Goal: Task Accomplishment & Management: Manage account settings

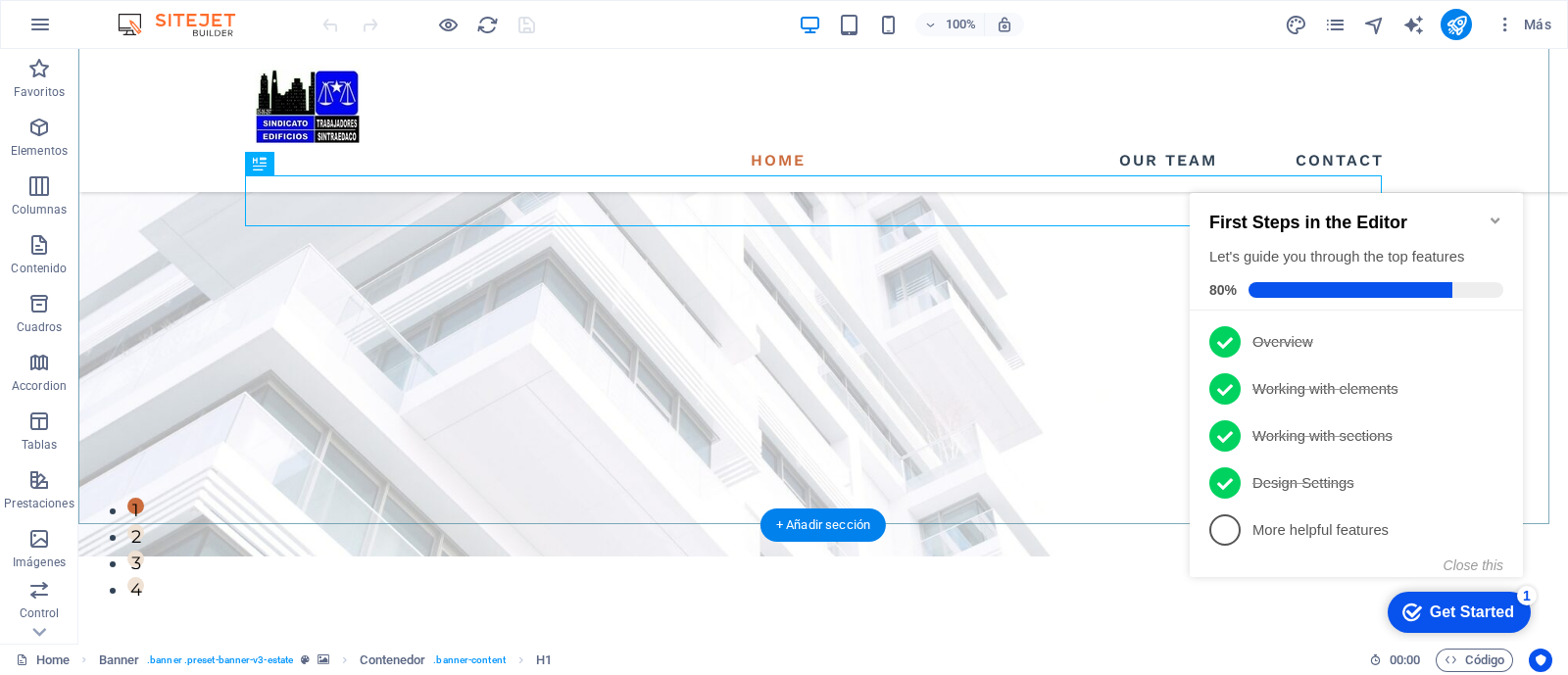
scroll to position [122, 0]
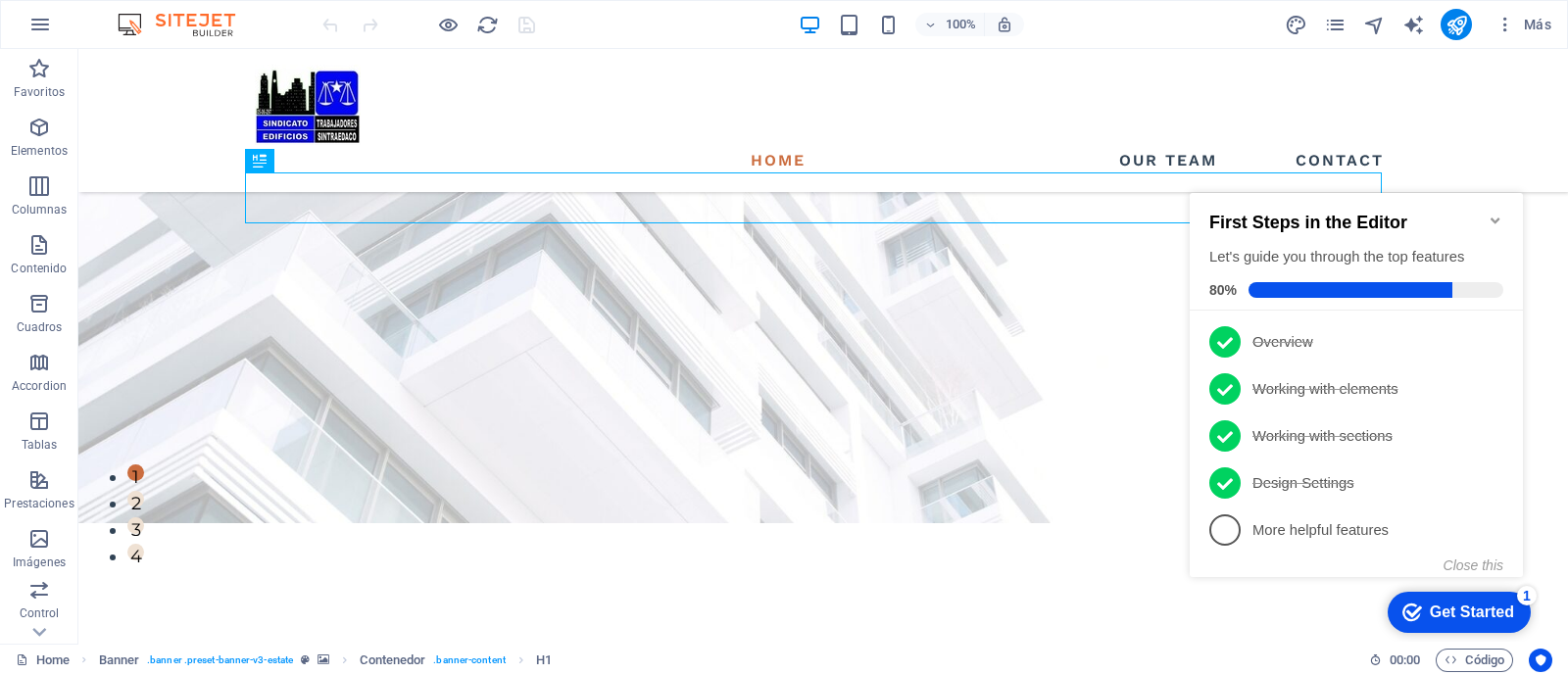
click at [1493, 218] on icon "Minimize checklist" at bounding box center [1494, 221] width 9 height 6
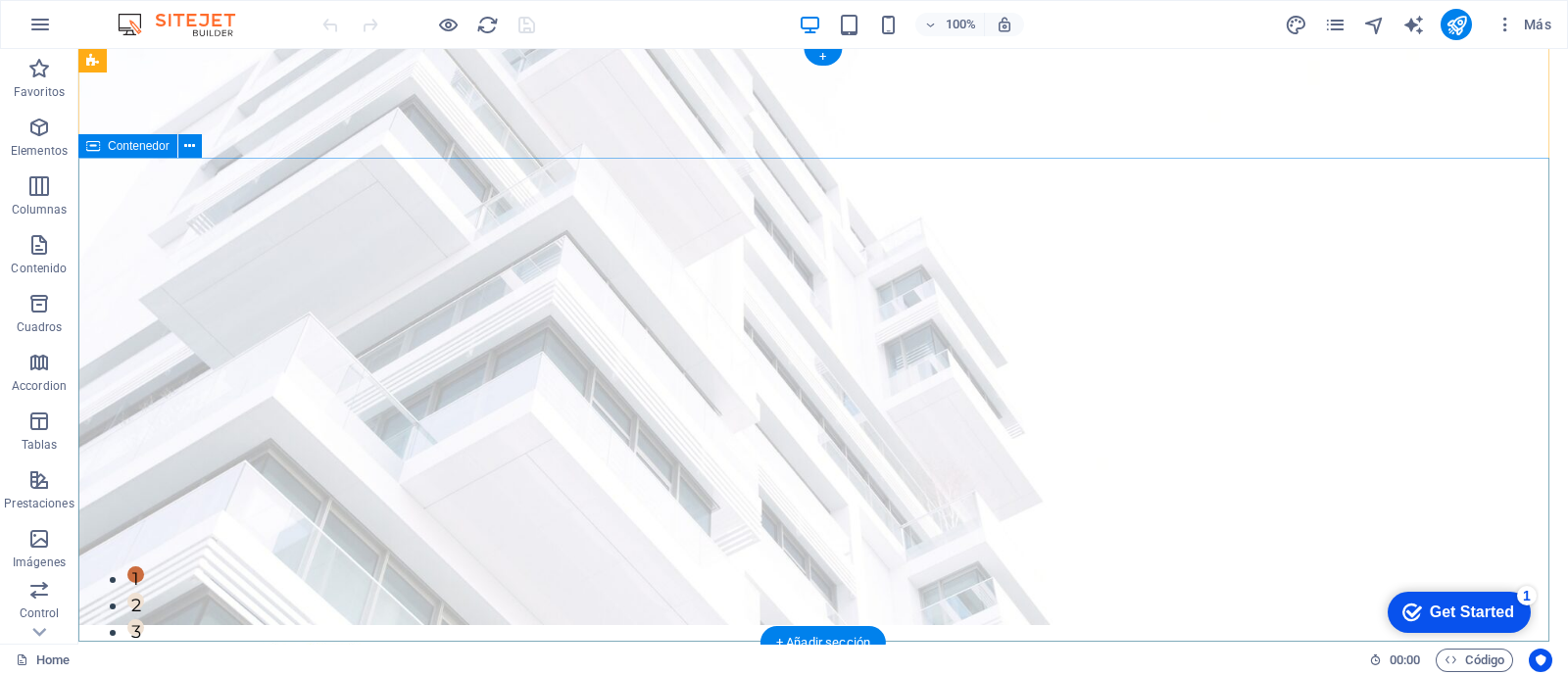
scroll to position [0, 0]
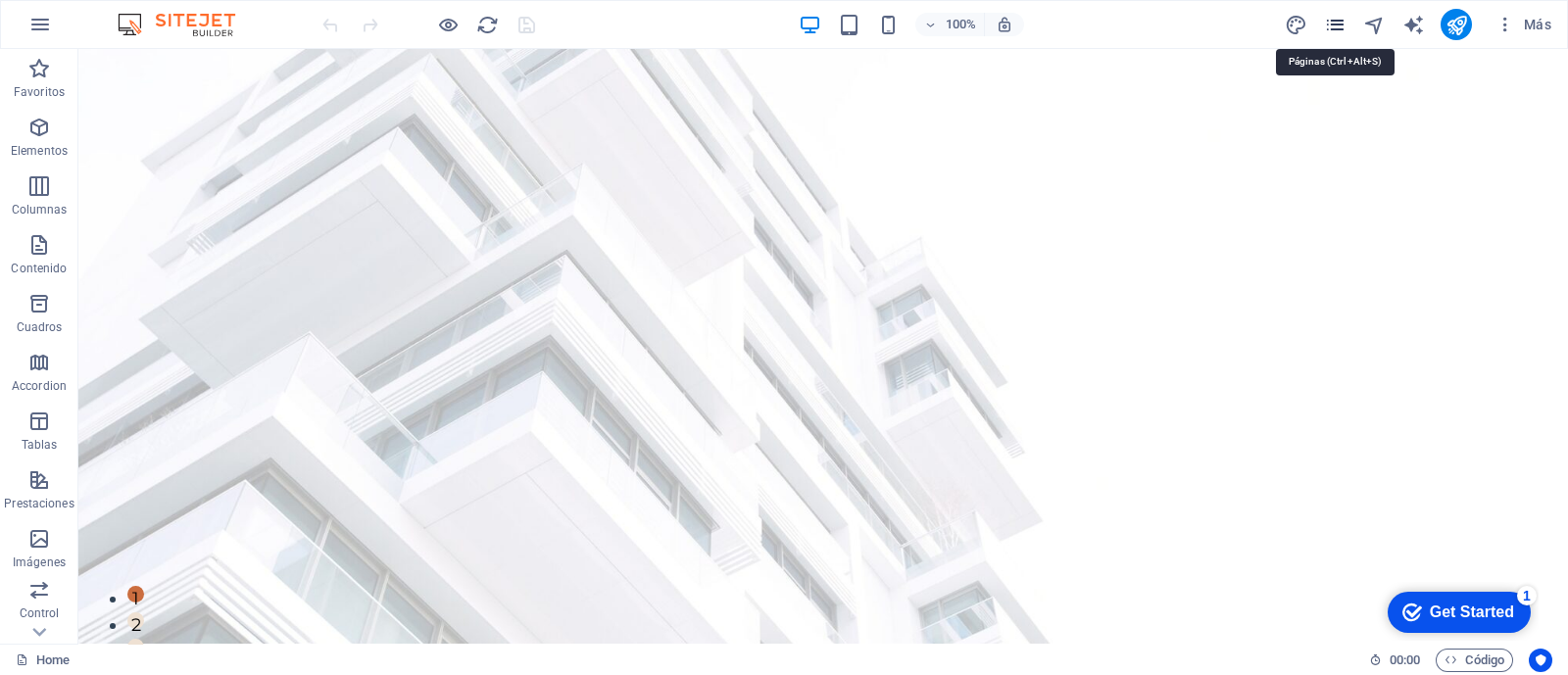
click at [1335, 28] on icon "pages" at bounding box center [1334, 25] width 23 height 23
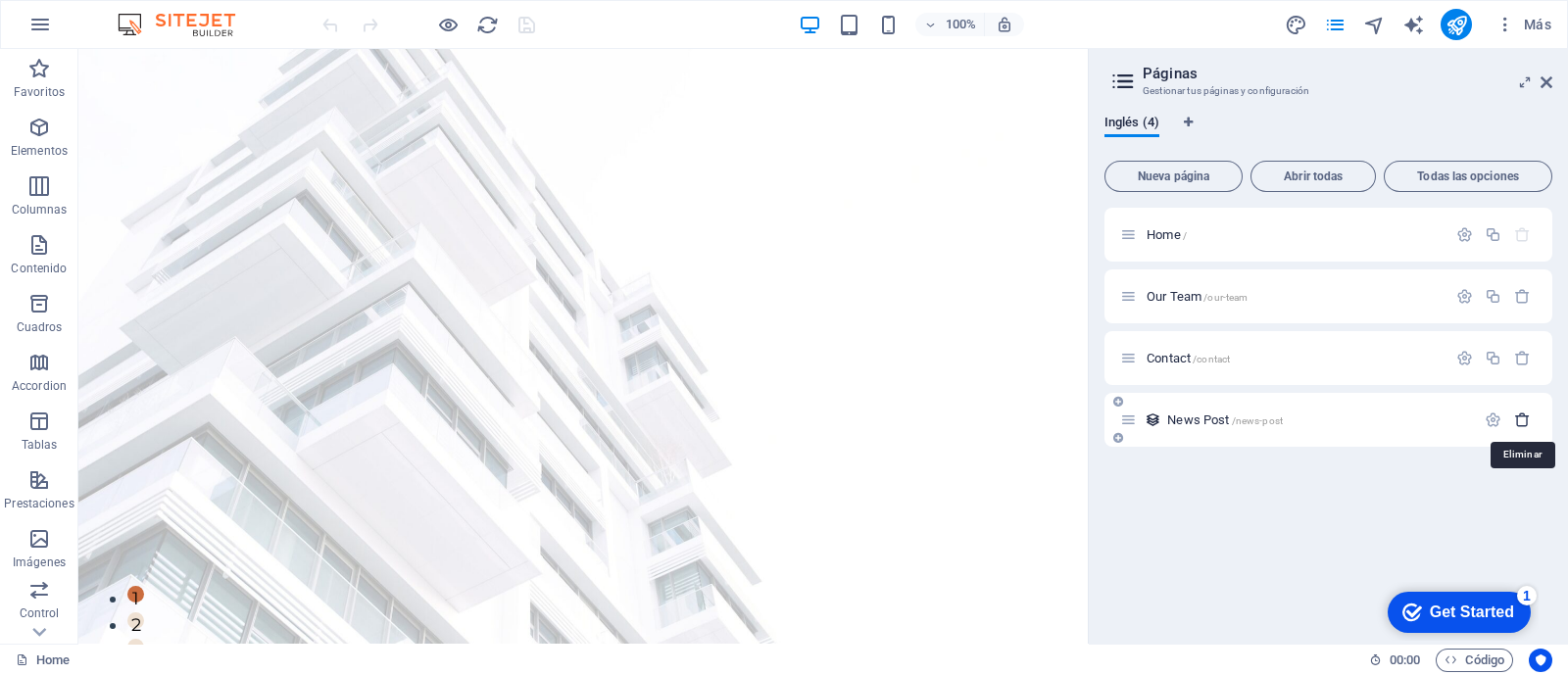
click at [1523, 425] on icon "button" at bounding box center [1521, 419] width 17 height 17
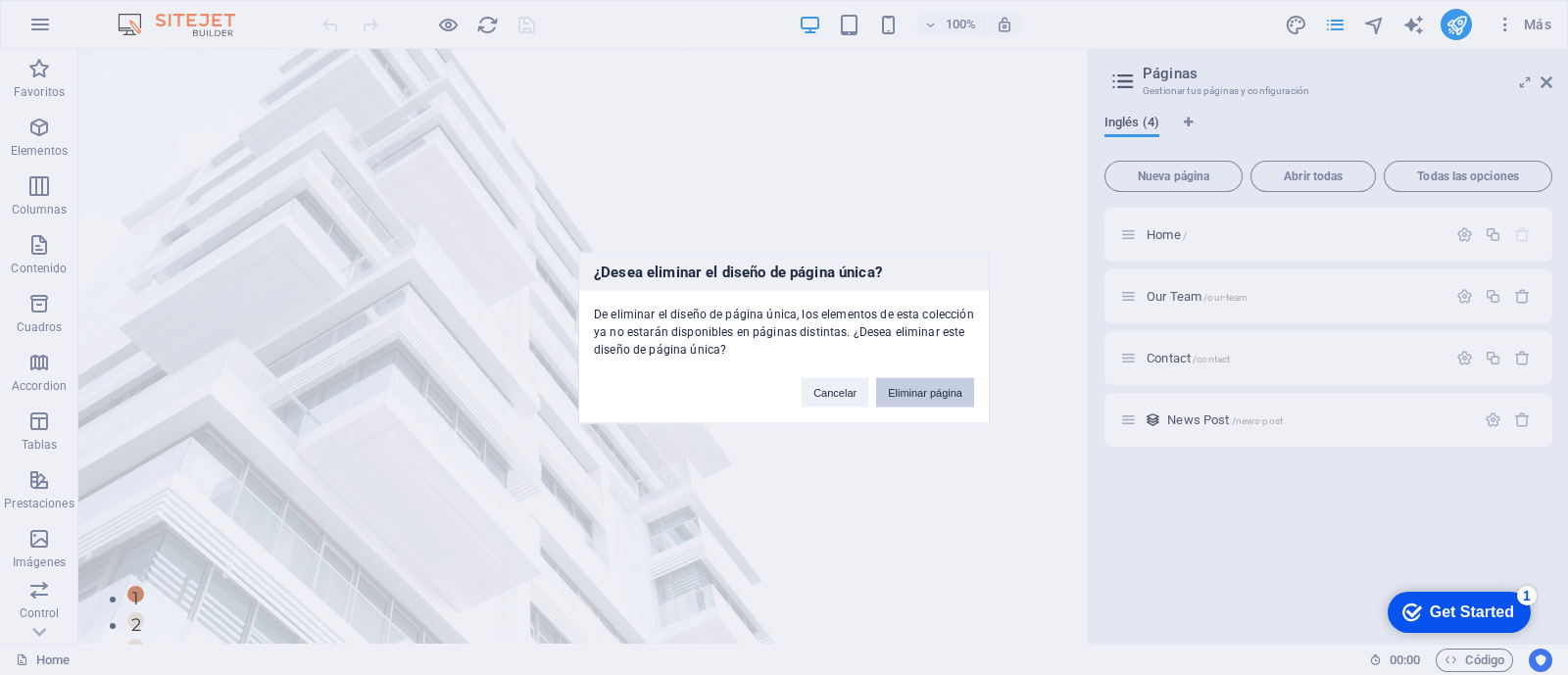
click at [948, 394] on button "Eliminar página" at bounding box center [924, 393] width 98 height 30
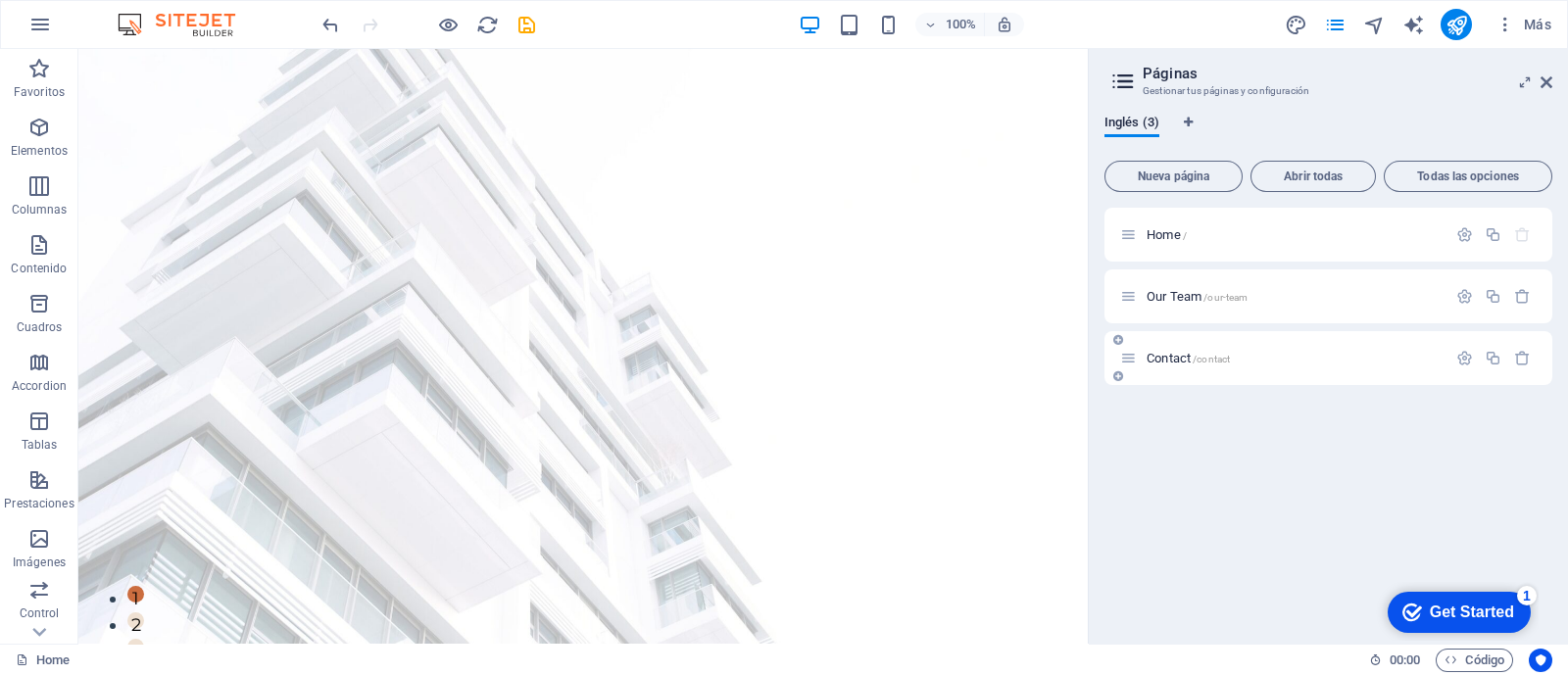
click at [1287, 359] on p "Contact /contact" at bounding box center [1293, 358] width 294 height 13
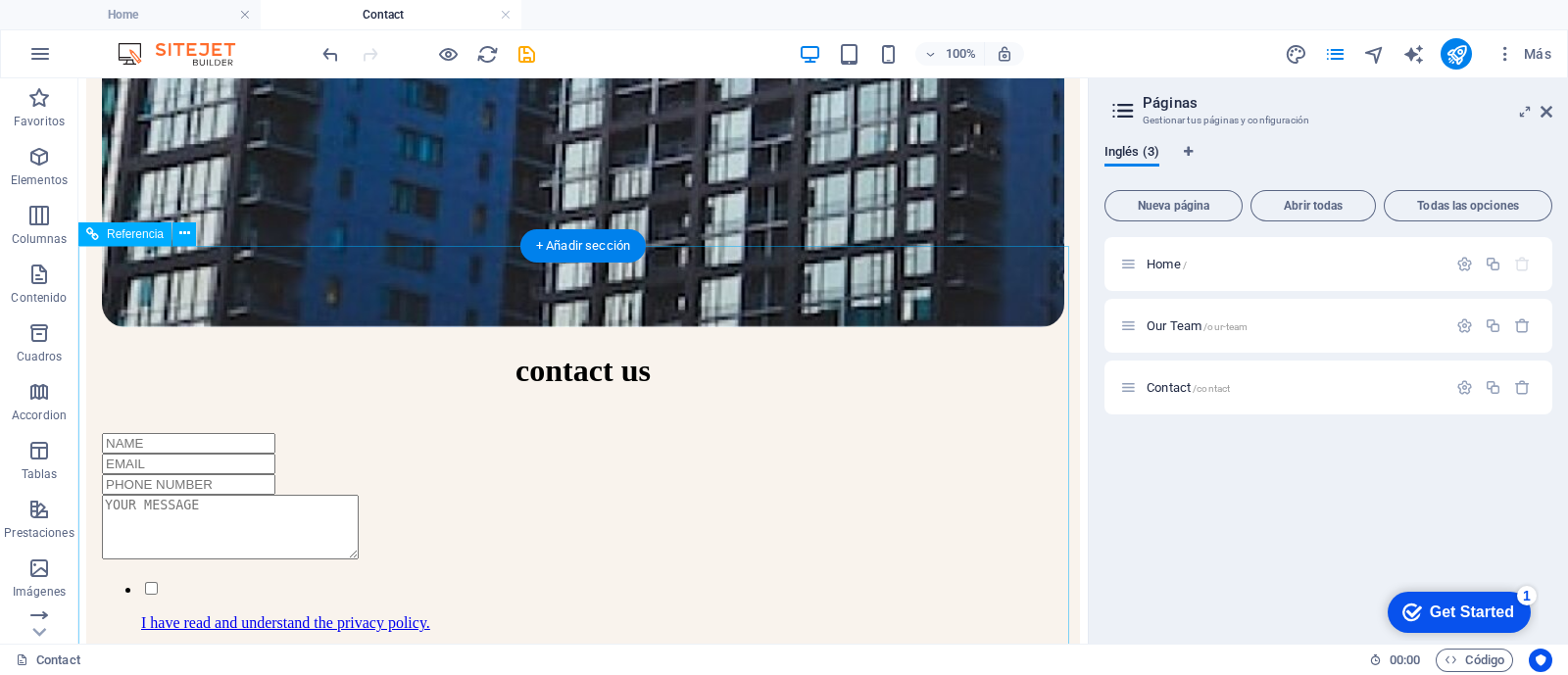
scroll to position [1671, 0]
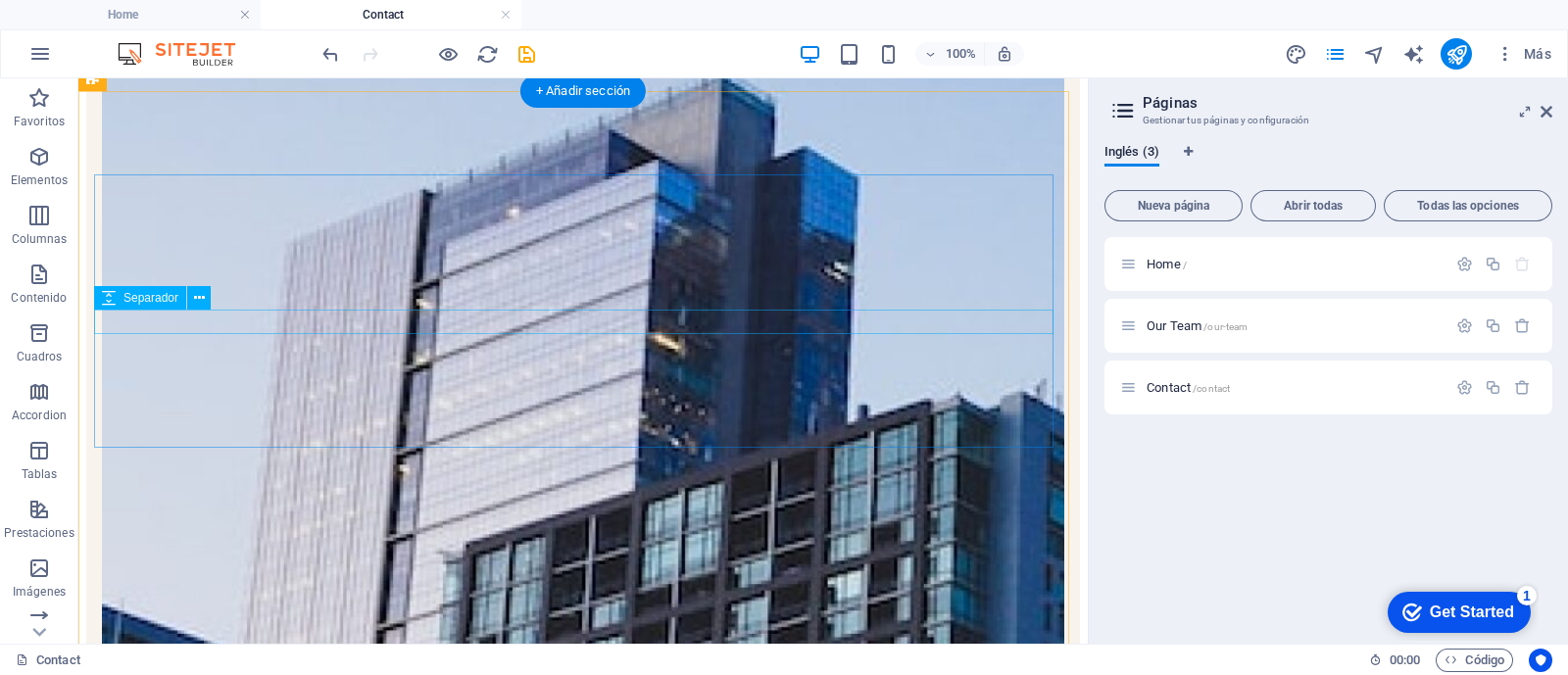
scroll to position [814, 0]
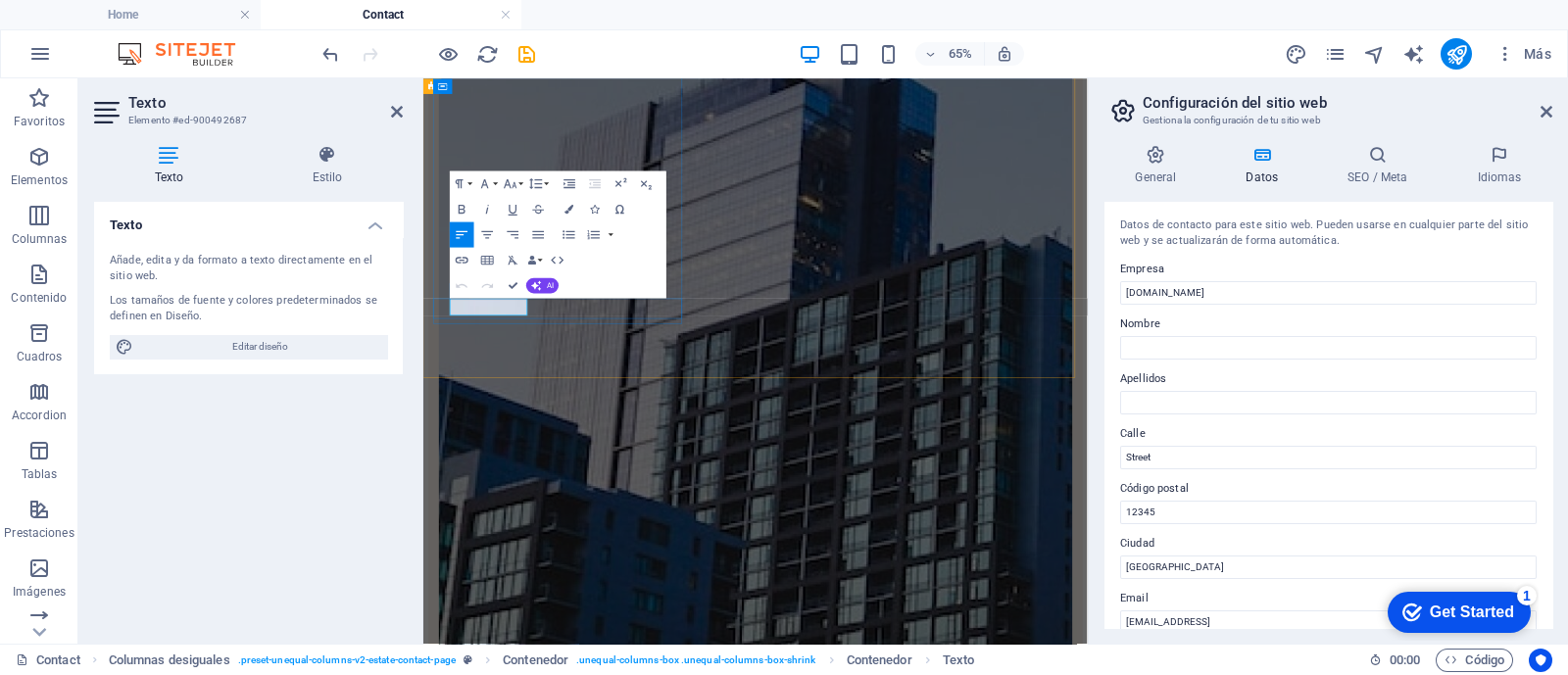
click at [336, 441] on div "Texto Añade, edita y da formato a texto directamente en el sitio web. Los tamañ…" at bounding box center [249, 415] width 309 height 426
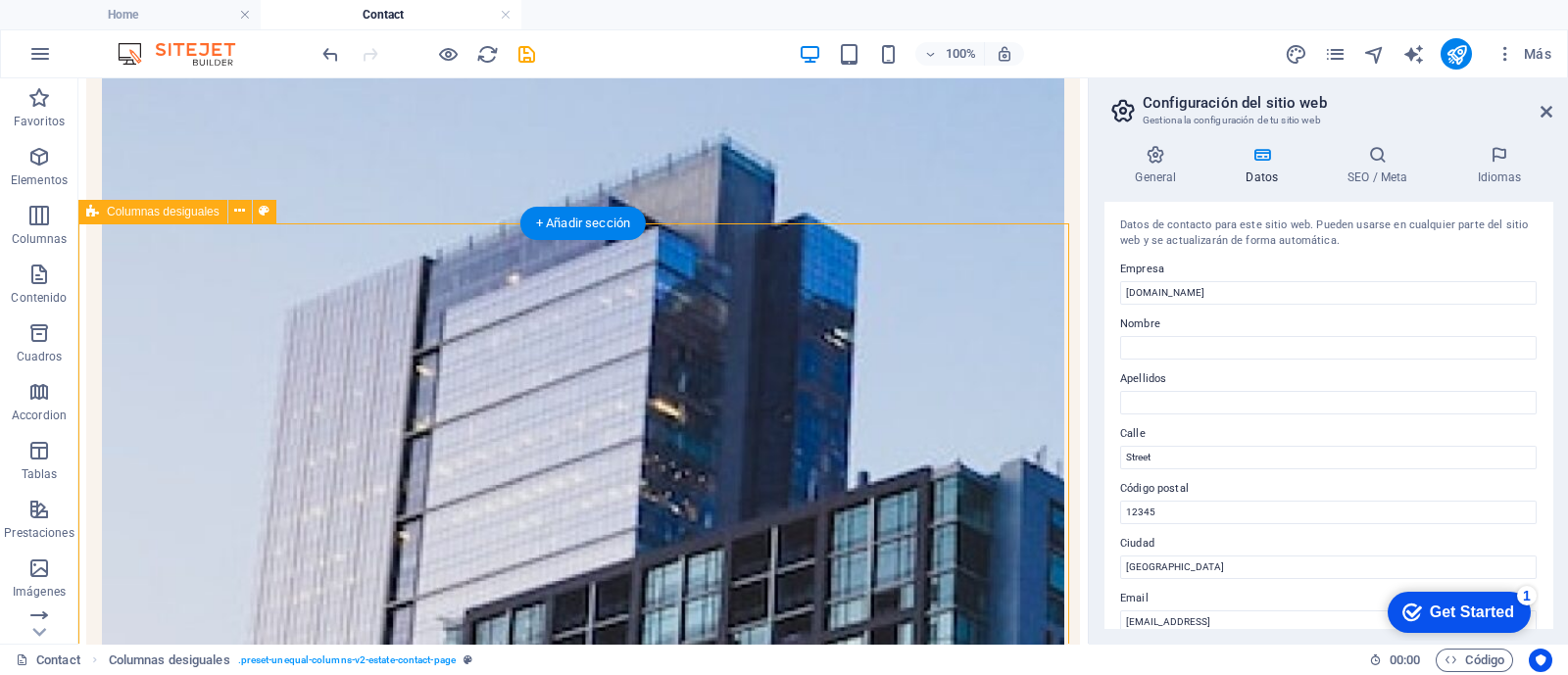
scroll to position [805, 0]
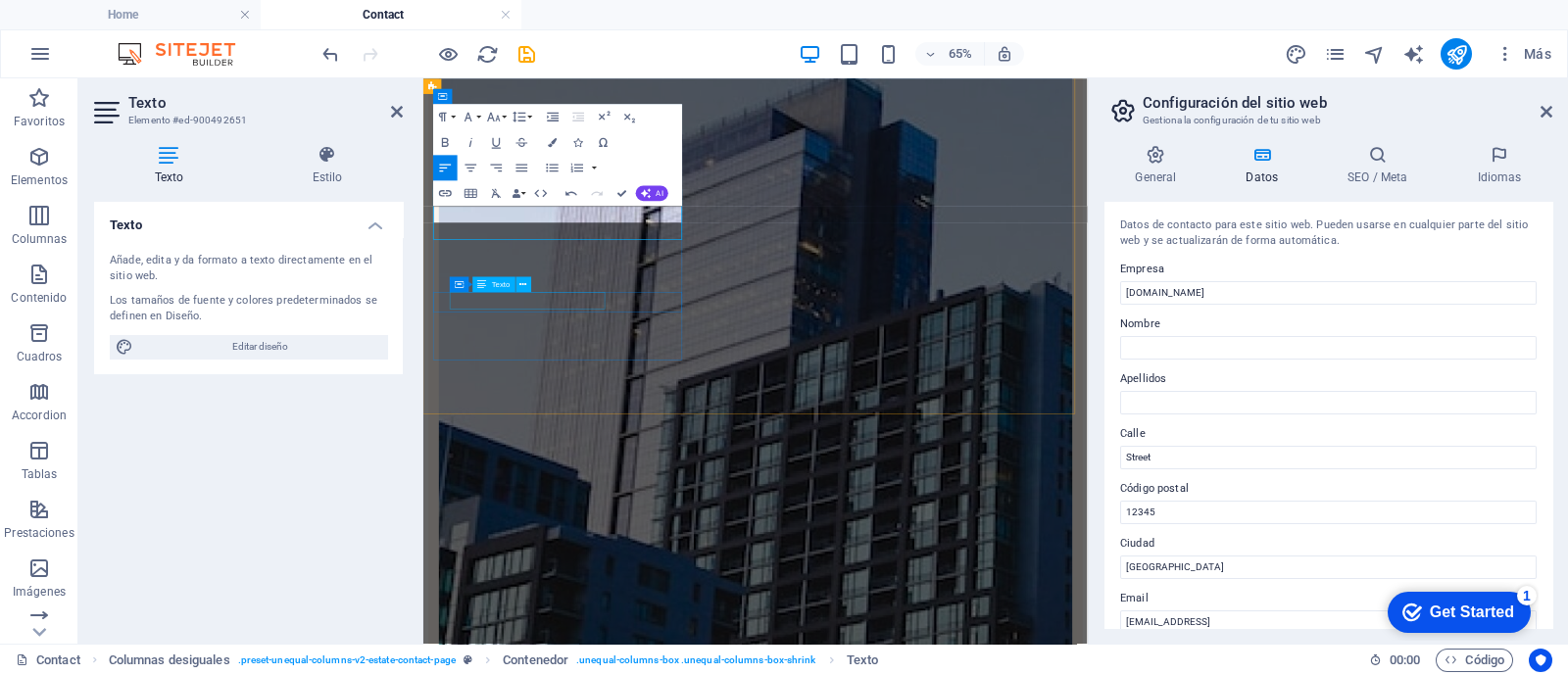
scroll to position [871, 0]
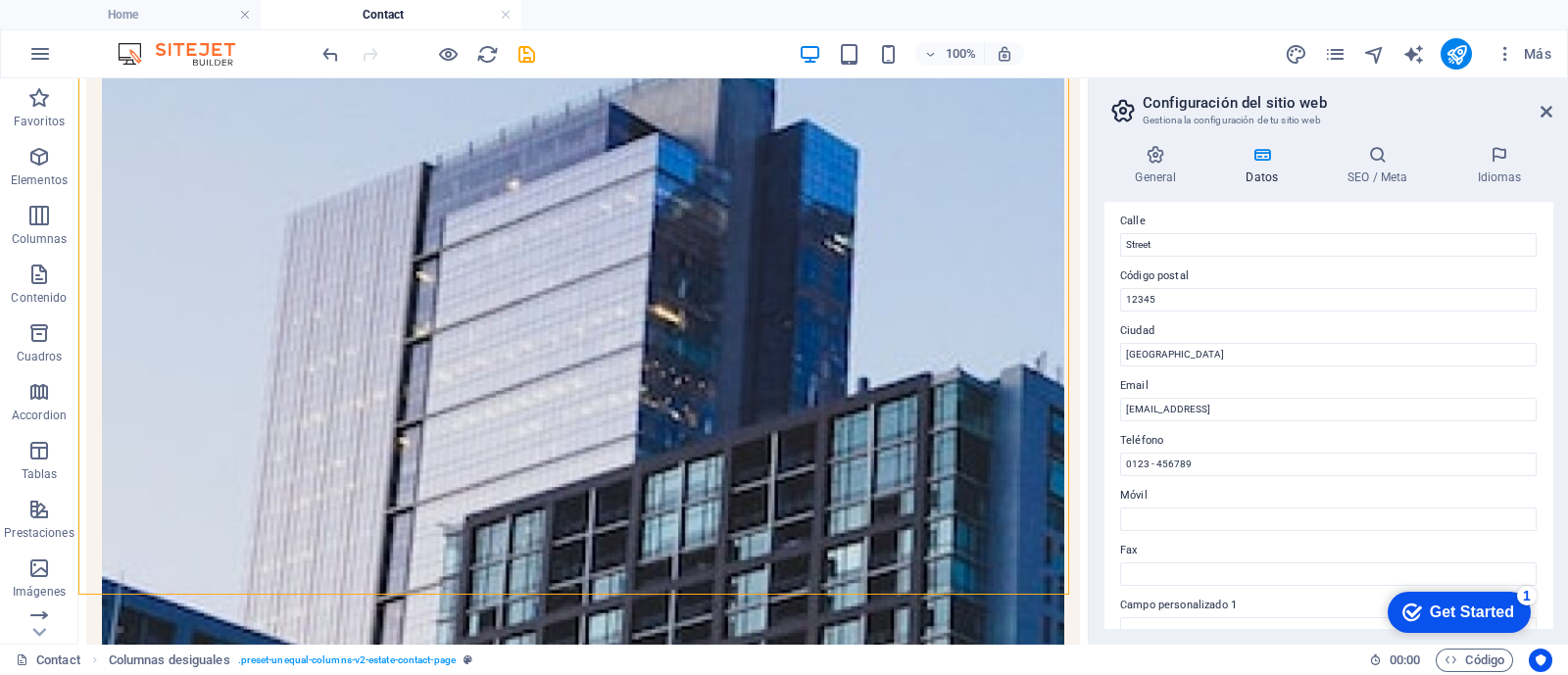
scroll to position [244, 0]
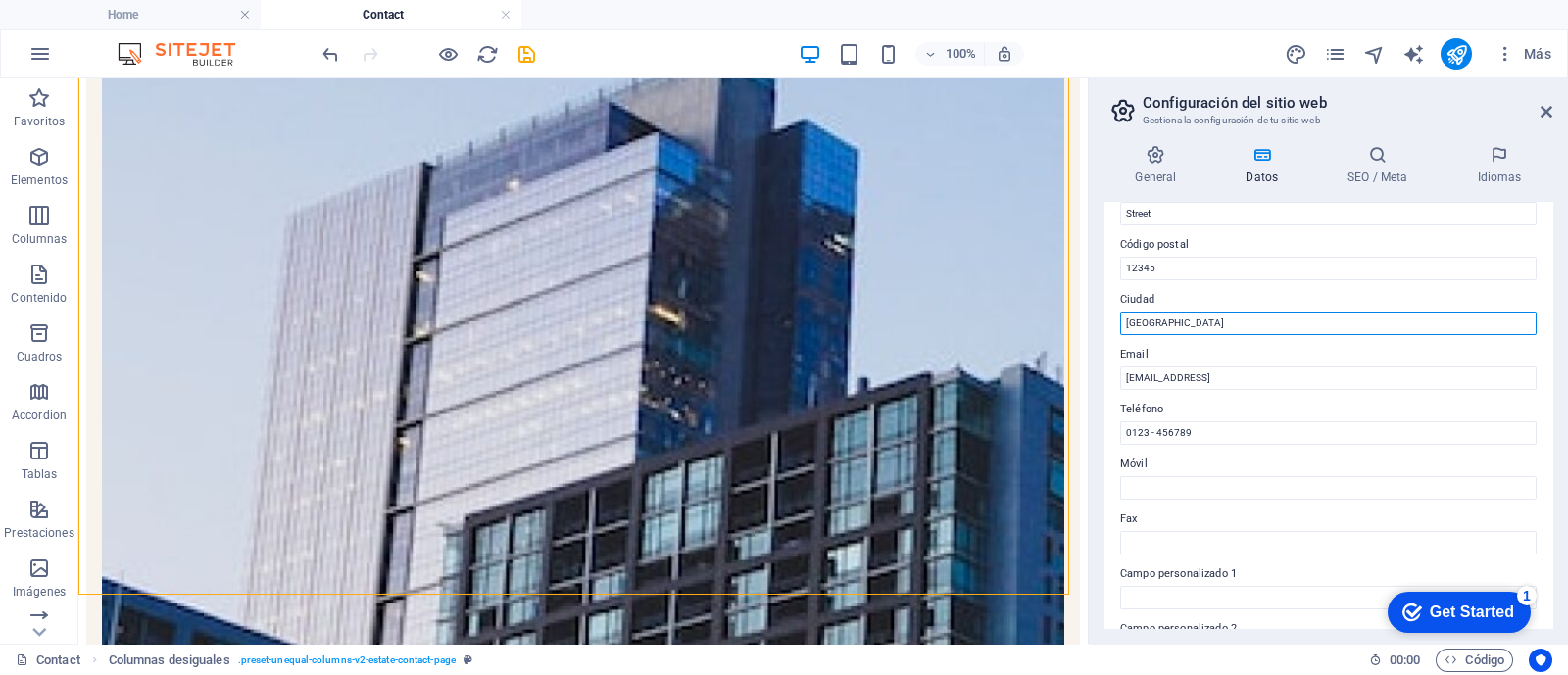
click at [1284, 333] on input "Berlin" at bounding box center [1328, 324] width 416 height 24
type input "B"
type input "[PERSON_NAME] del Mar"
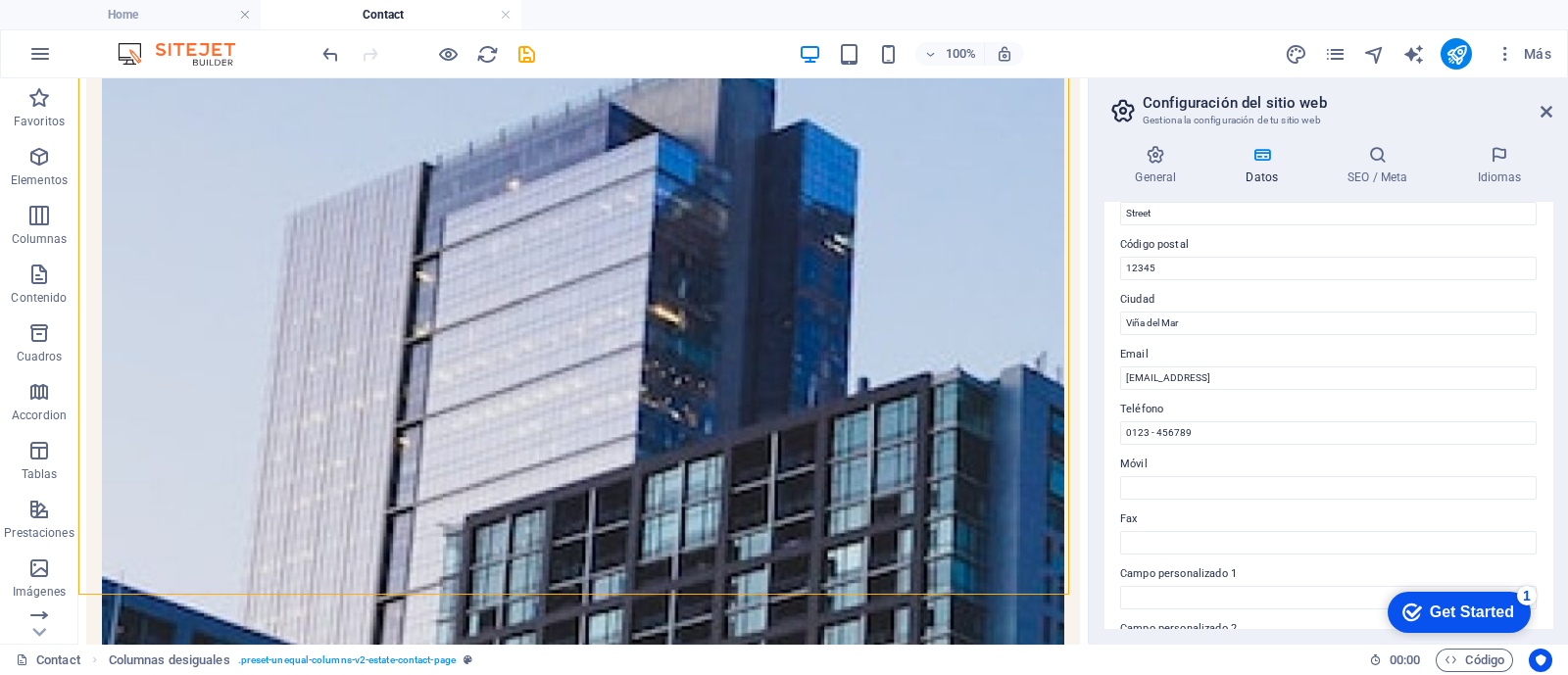
click at [1309, 279] on div "Datos de contacto para este sitio web. Pueden usarse en cualquier parte del sit…" at bounding box center [1328, 415] width 448 height 426
click at [1250, 374] on input "29f31d206f2f35a970cd4307c1e9f1@cpanel.local" at bounding box center [1328, 379] width 416 height 24
click at [1357, 385] on input "presidentesintraedaco@gmail.com@cpanel.local" at bounding box center [1328, 379] width 416 height 24
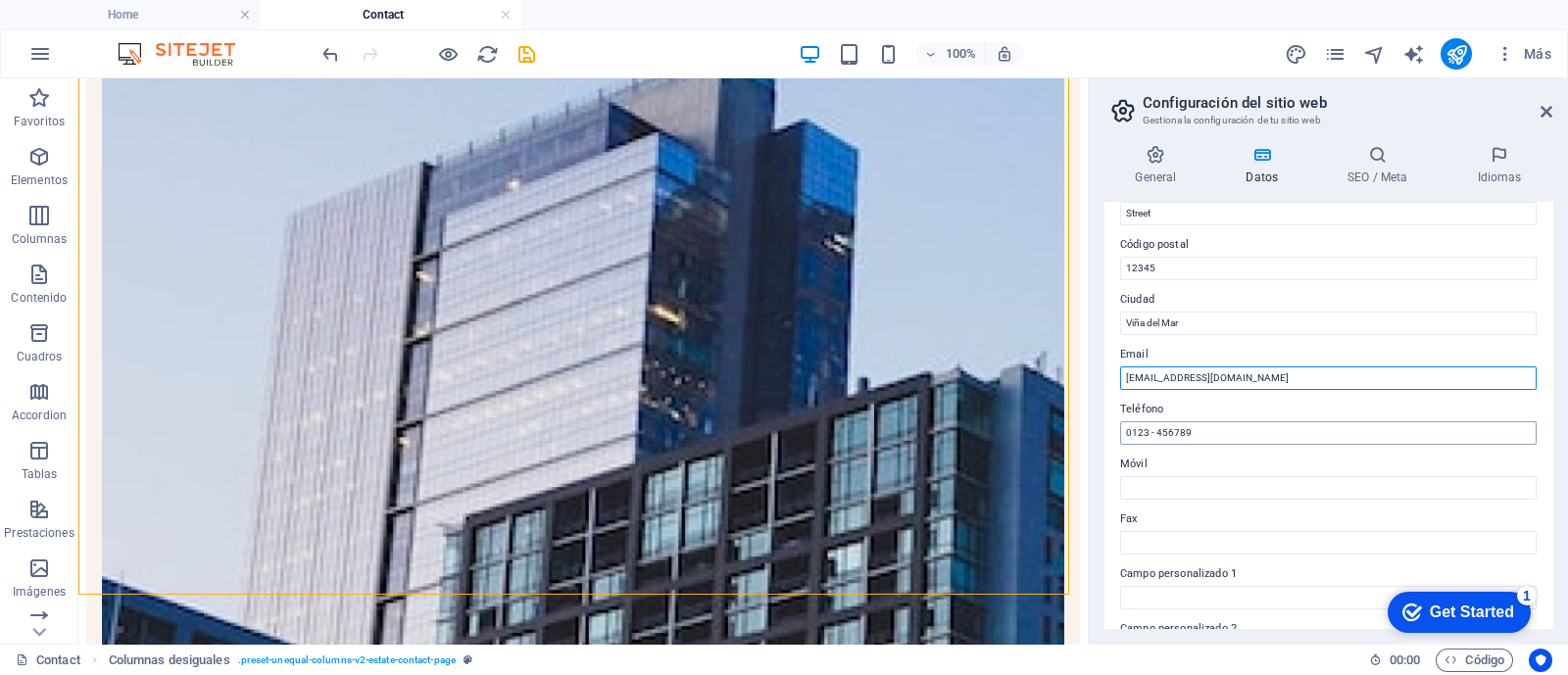
type input "[EMAIL_ADDRESS][DOMAIN_NAME]"
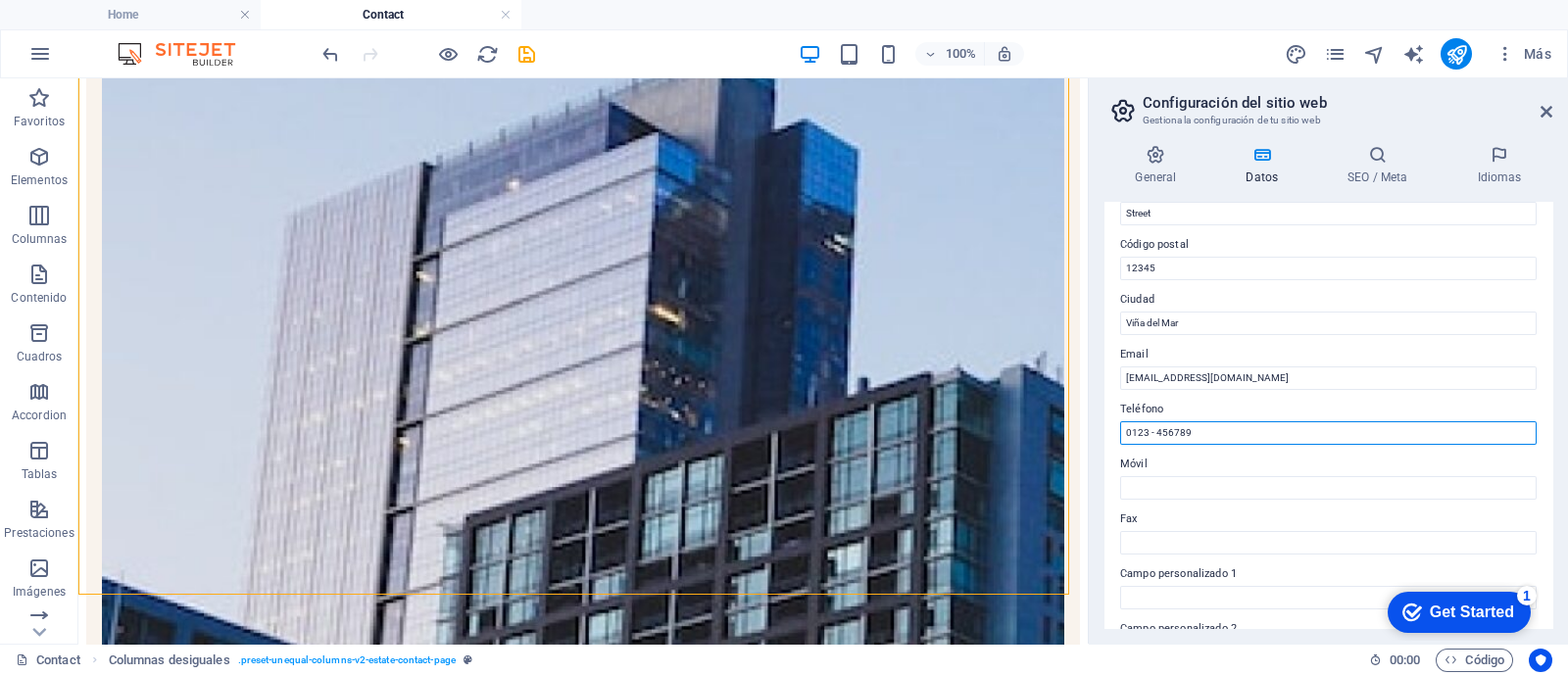
click at [1317, 424] on input "0123 - 456789" at bounding box center [1328, 433] width 416 height 24
type input "0"
type input "¿"
type input "¡"
type input "?"
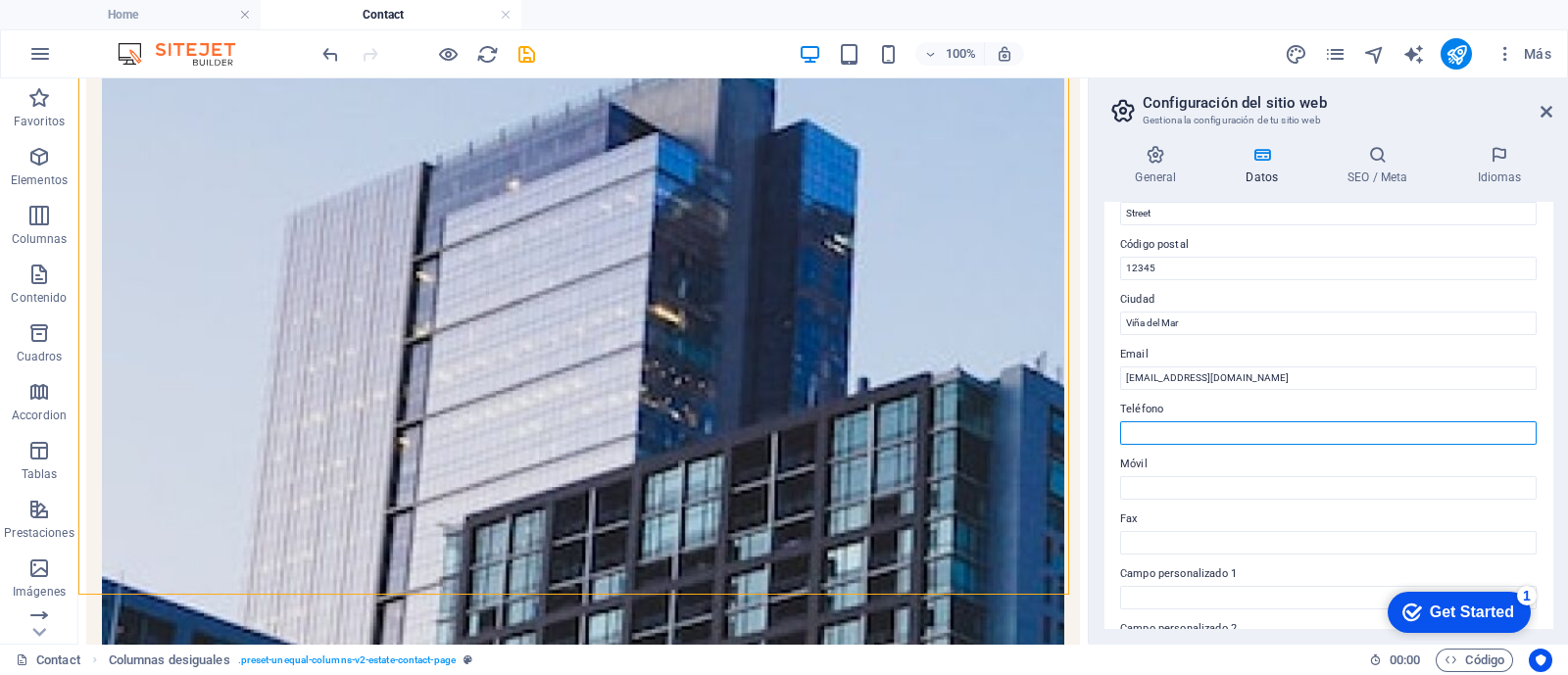
type input "'"
type input "^"
type input "¡"
type input "964928256"
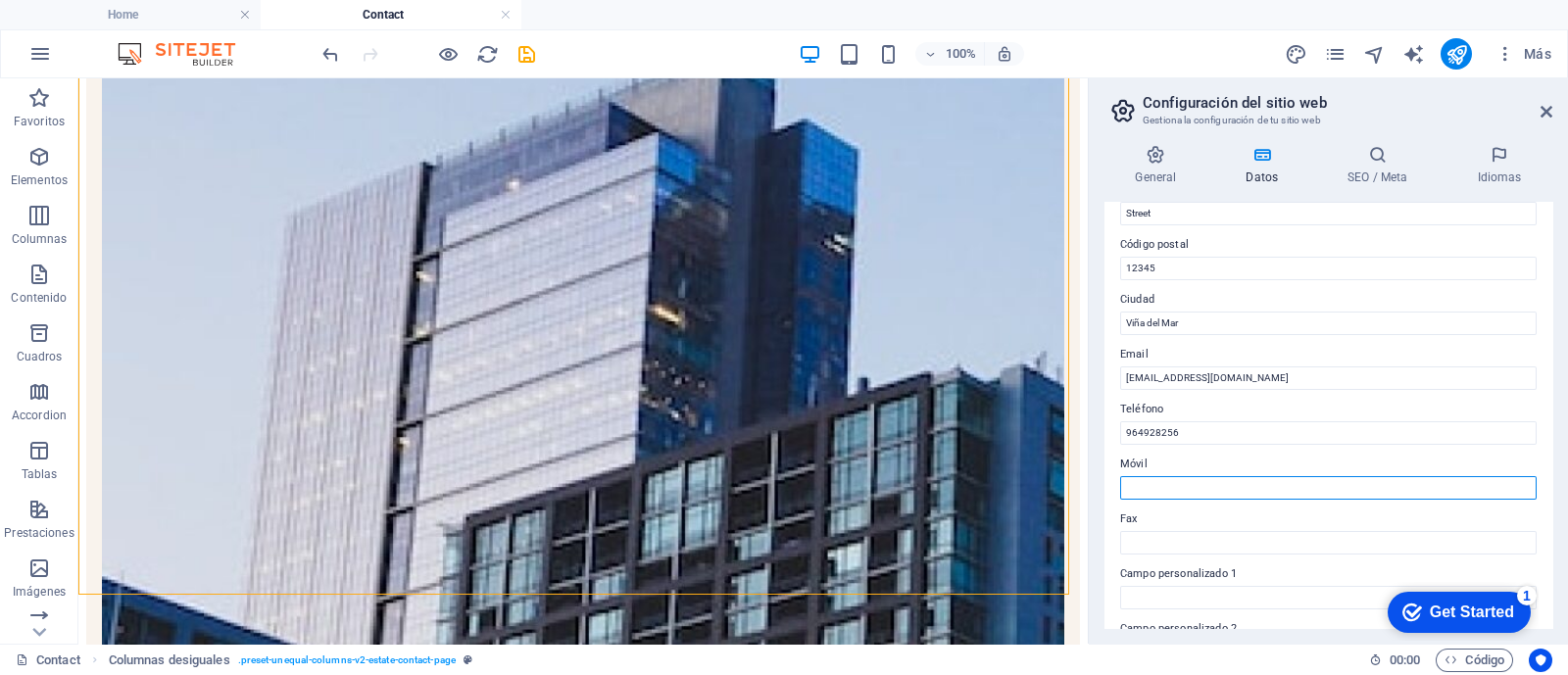
click at [1284, 487] on input "Móvil" at bounding box center [1328, 489] width 416 height 24
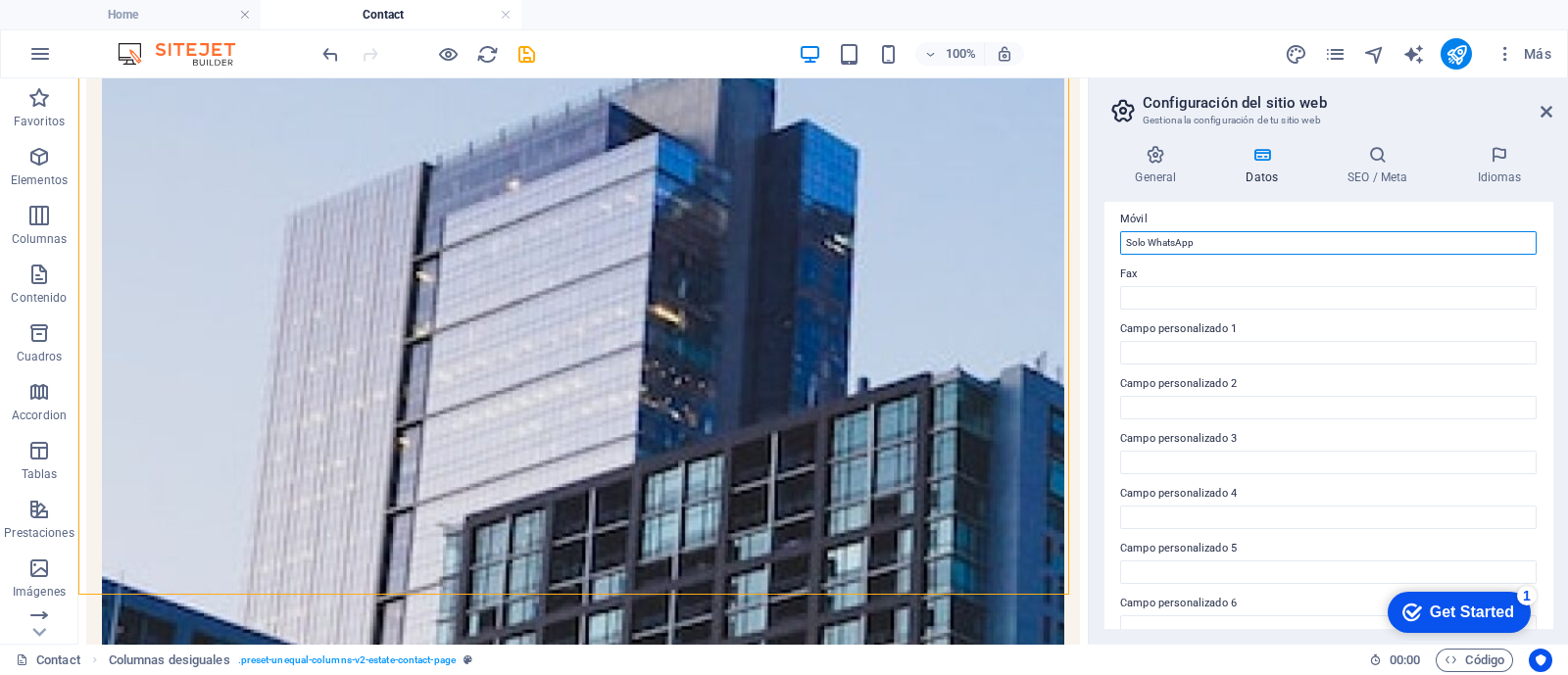
scroll to position [0, 0]
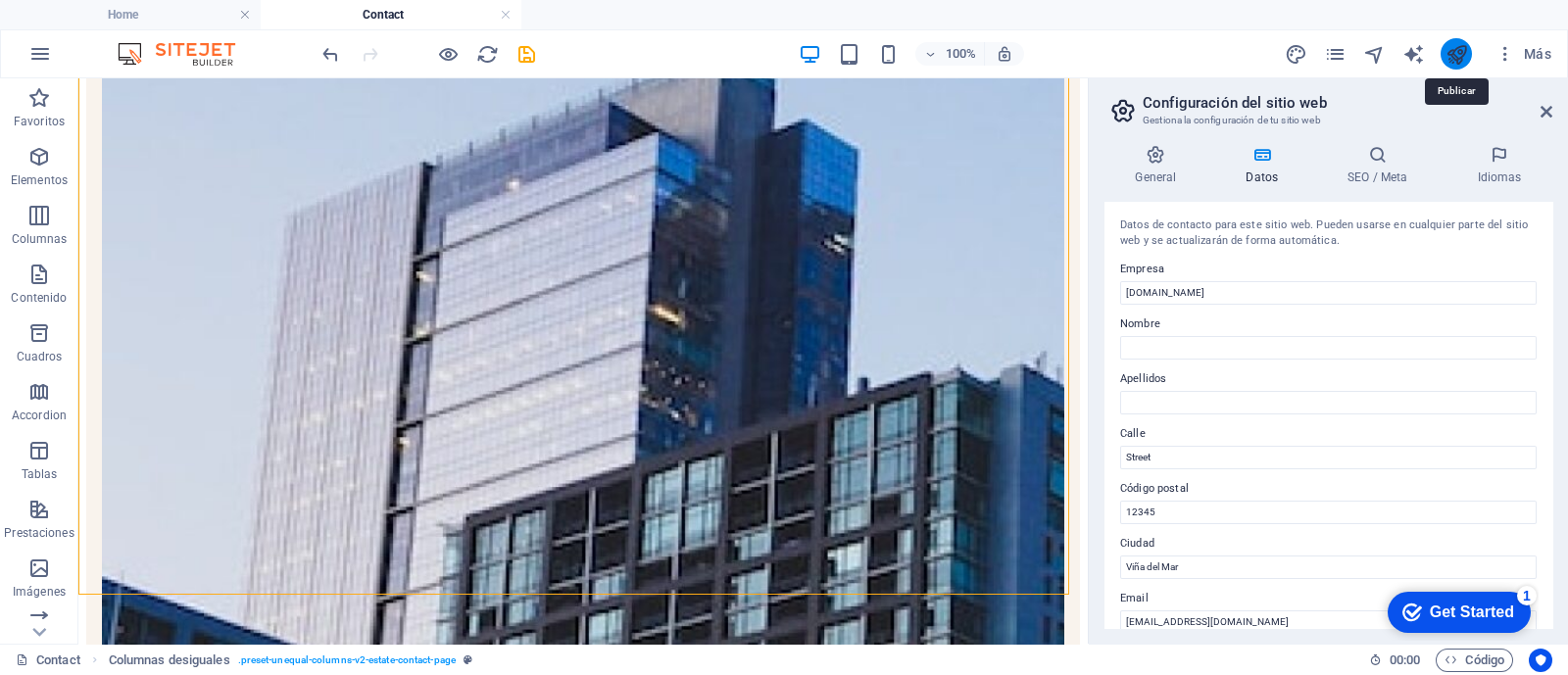
type input "Solo WhatsApp"
click at [1462, 56] on icon "publish" at bounding box center [1456, 55] width 23 height 23
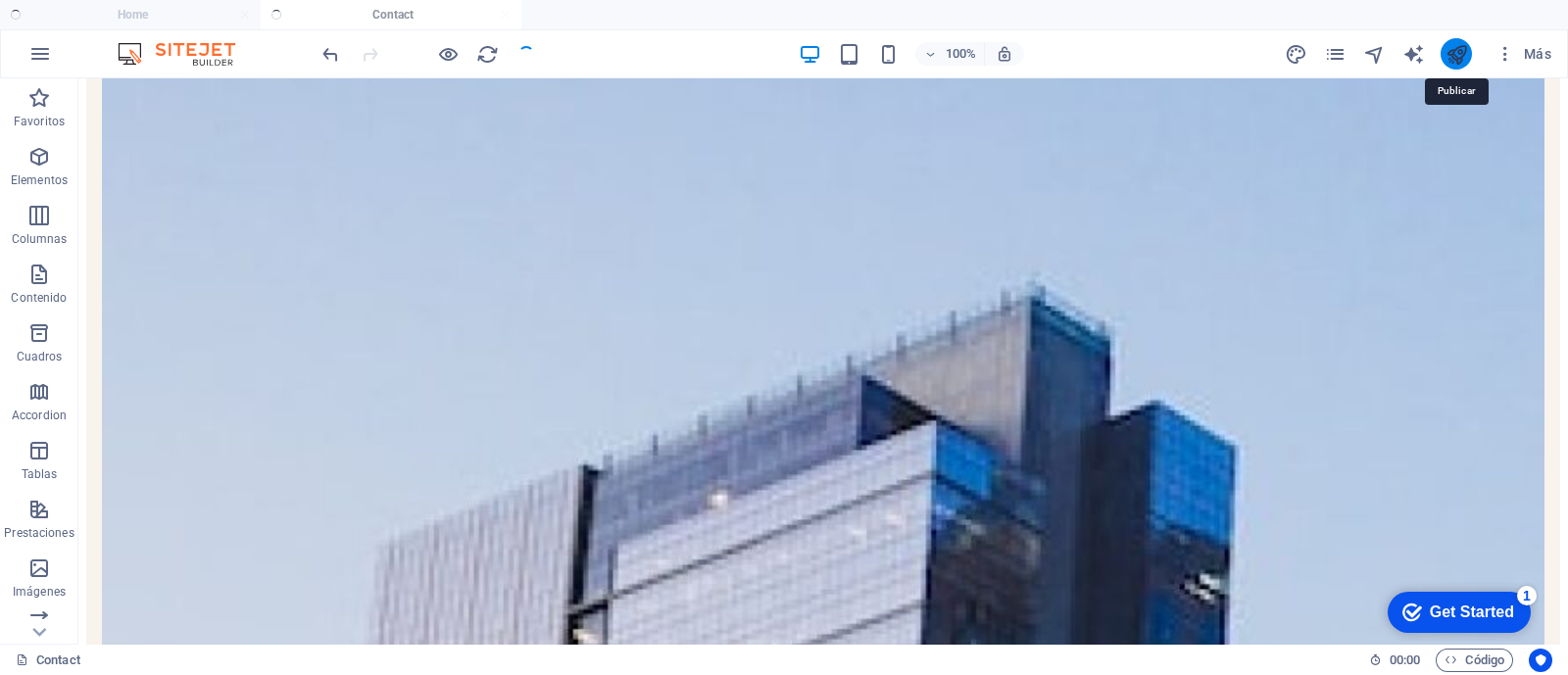
scroll to position [845, 0]
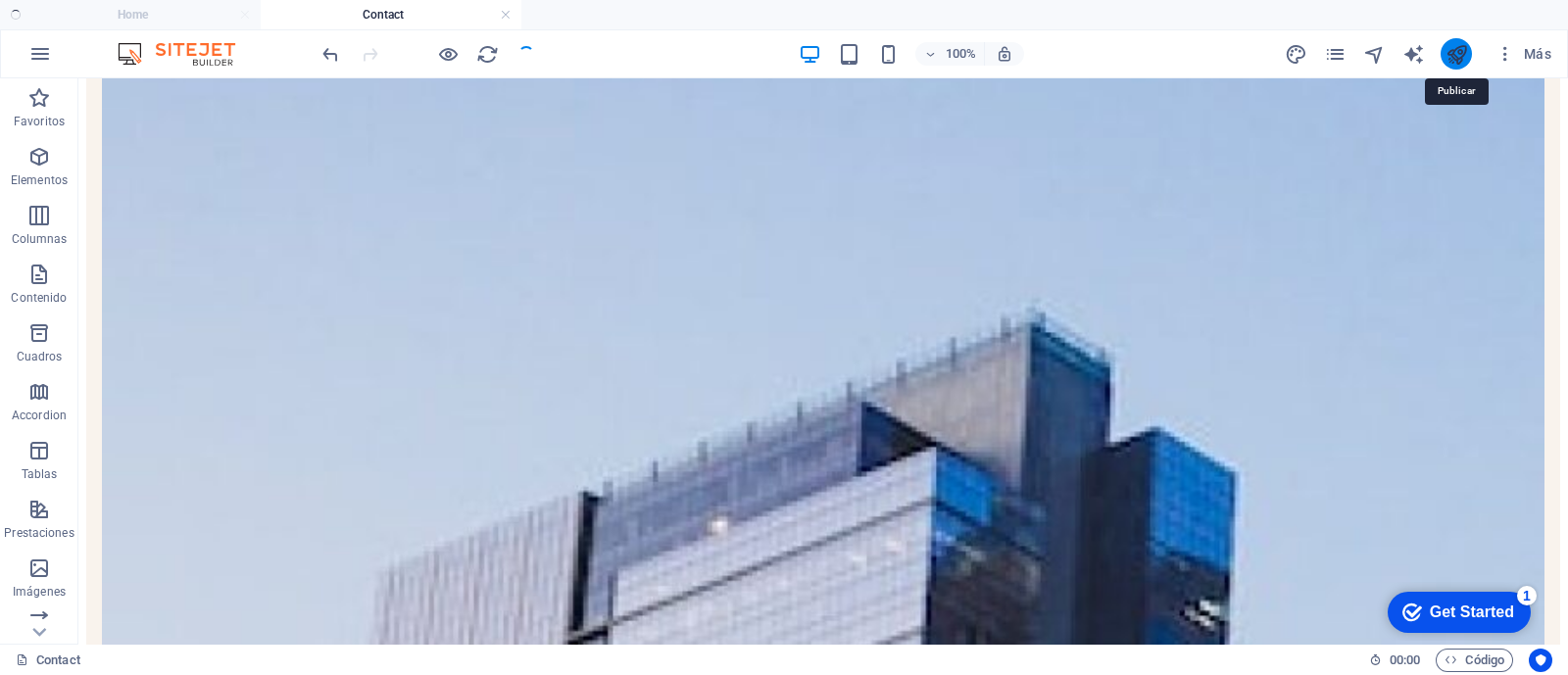
click at [1457, 50] on icon "publish" at bounding box center [1456, 55] width 23 height 23
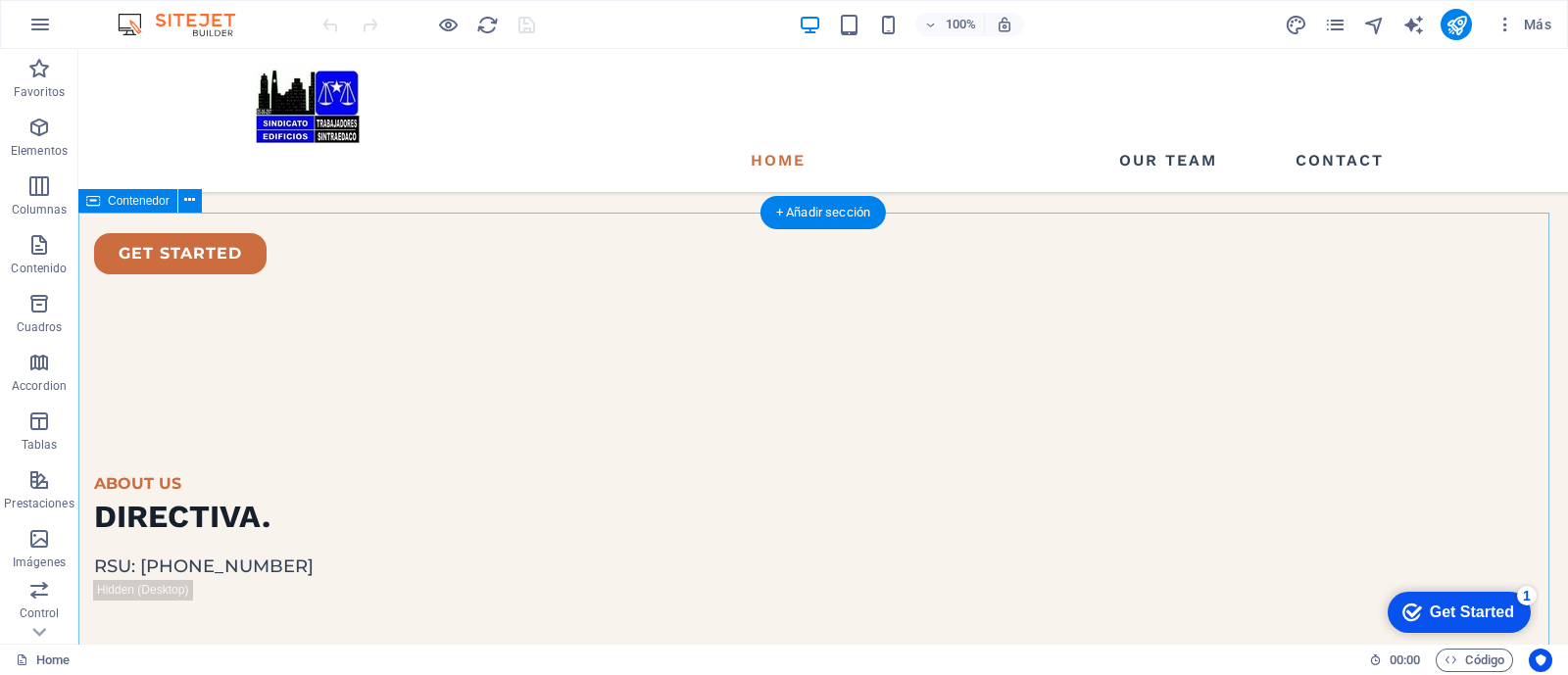
scroll to position [2941, 0]
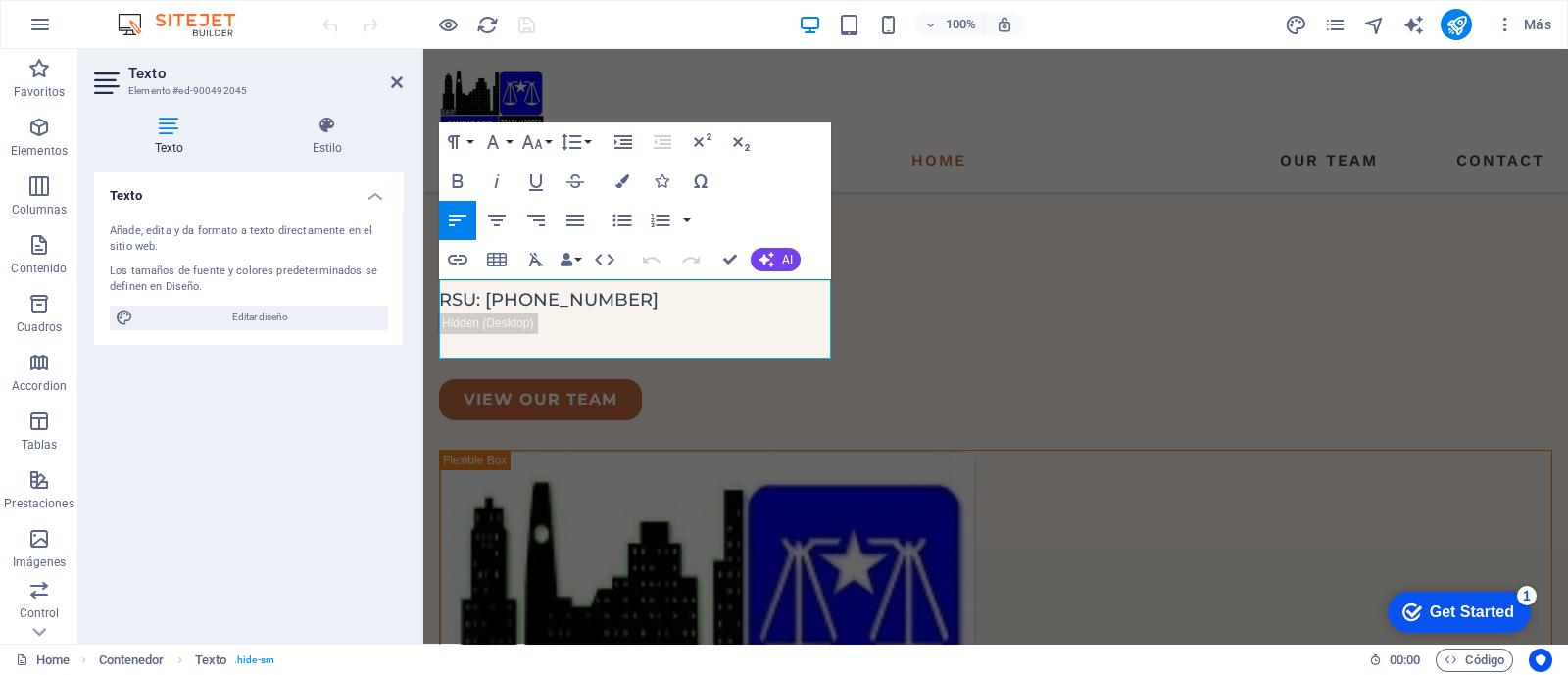
scroll to position [2896, 0]
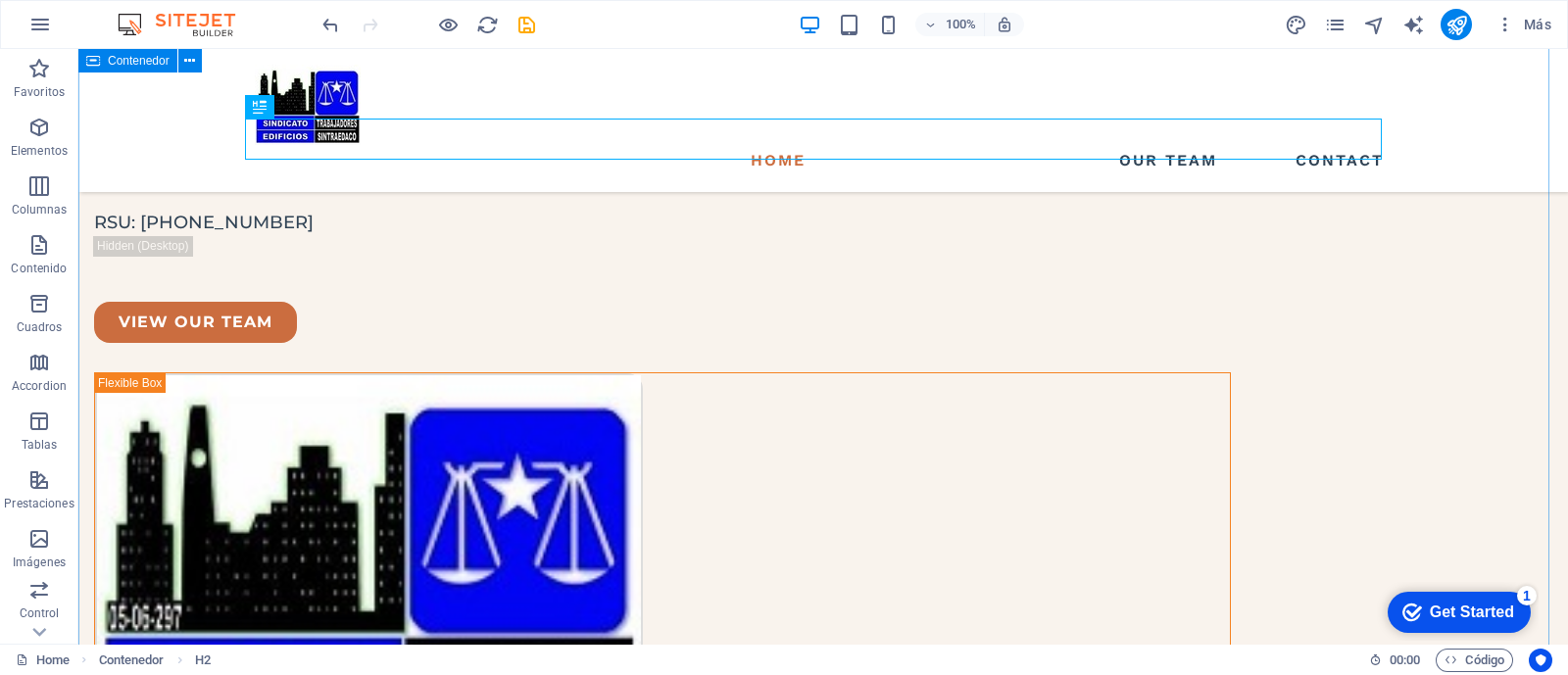
scroll to position [3412, 0]
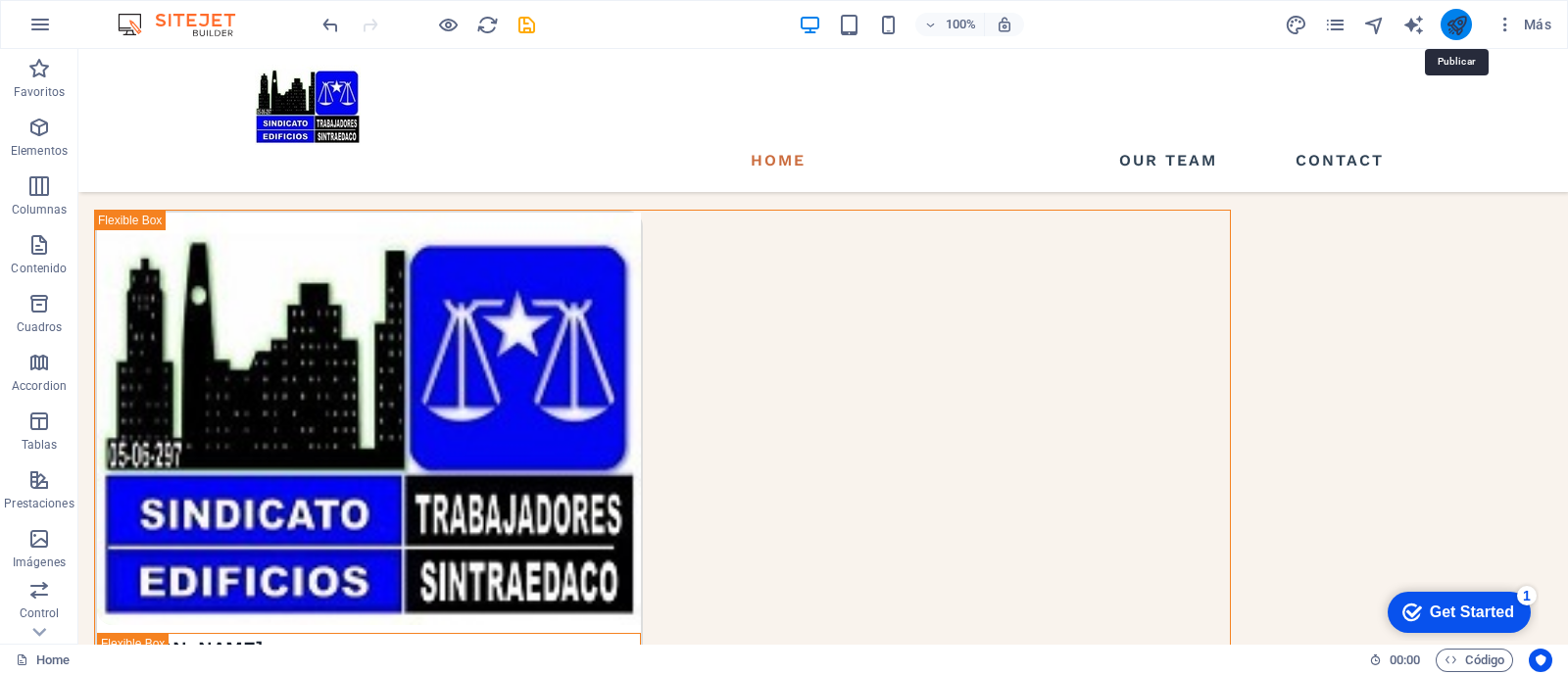
click at [1456, 19] on icon "publish" at bounding box center [1456, 25] width 23 height 23
click at [1455, 24] on icon "publish" at bounding box center [1456, 25] width 23 height 23
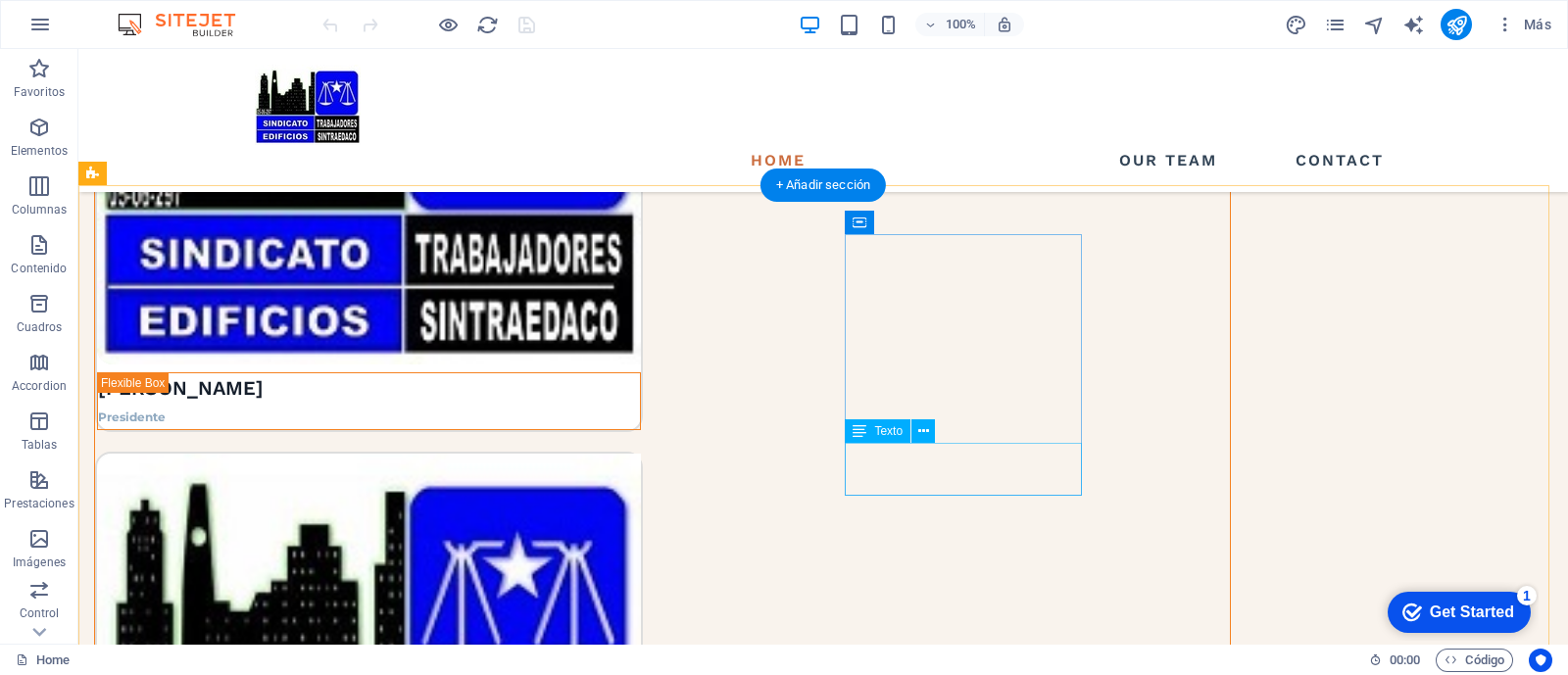
scroll to position [3709, 0]
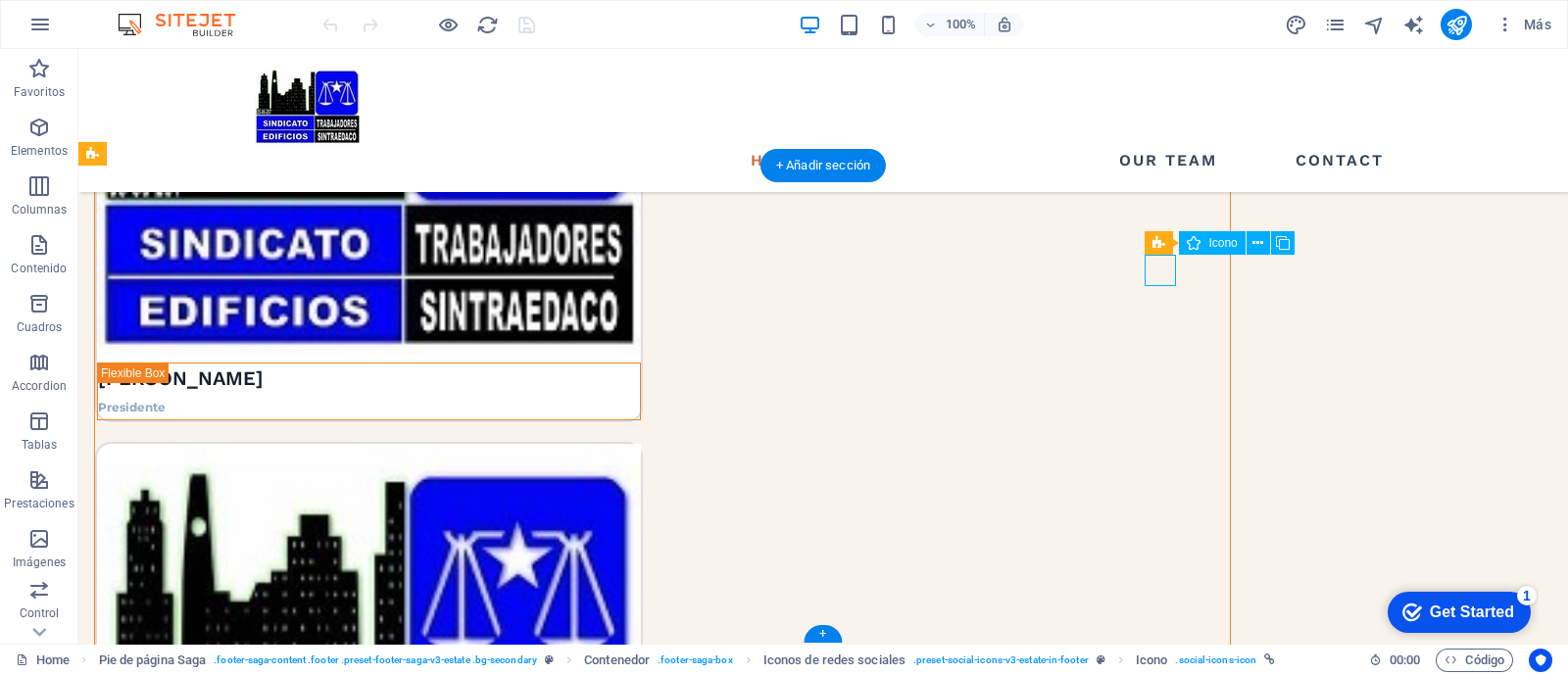
select select "xMidYMid"
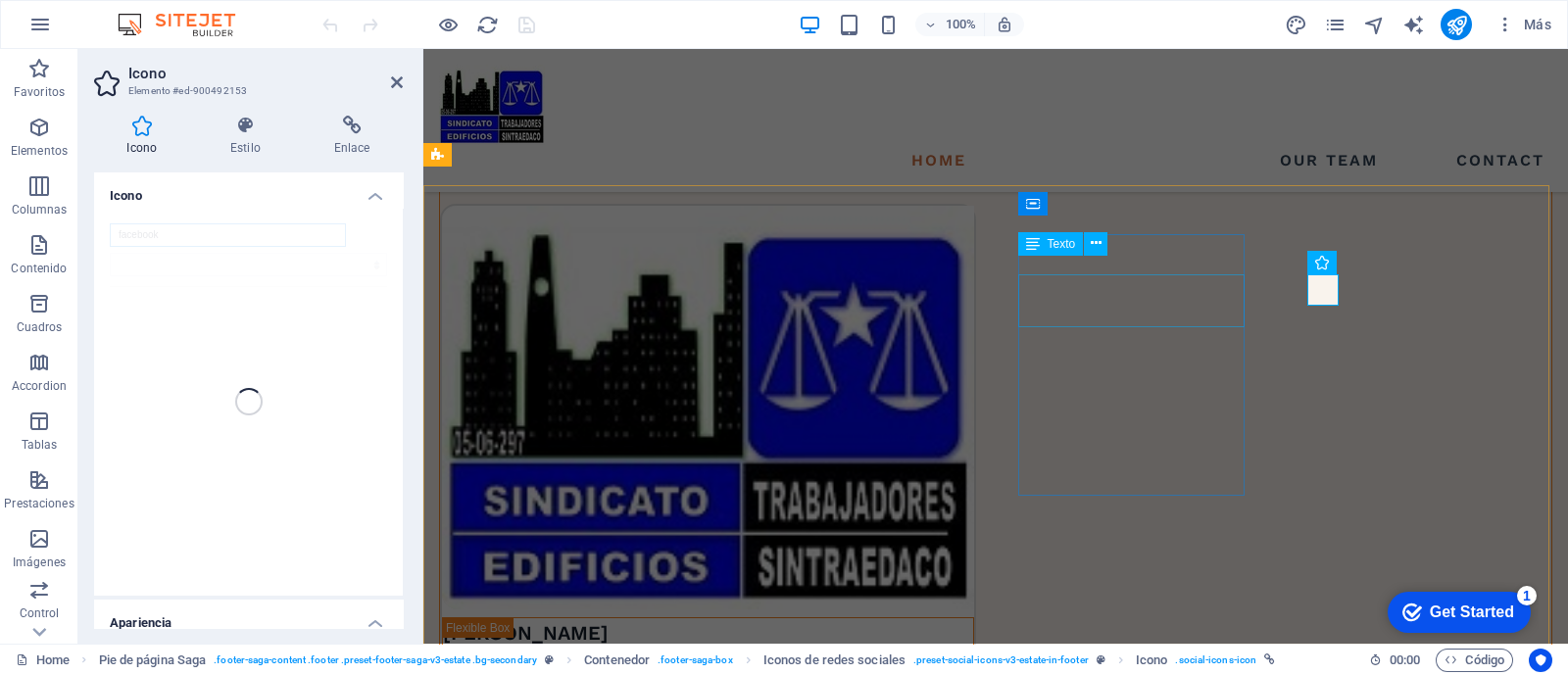
scroll to position [3662, 0]
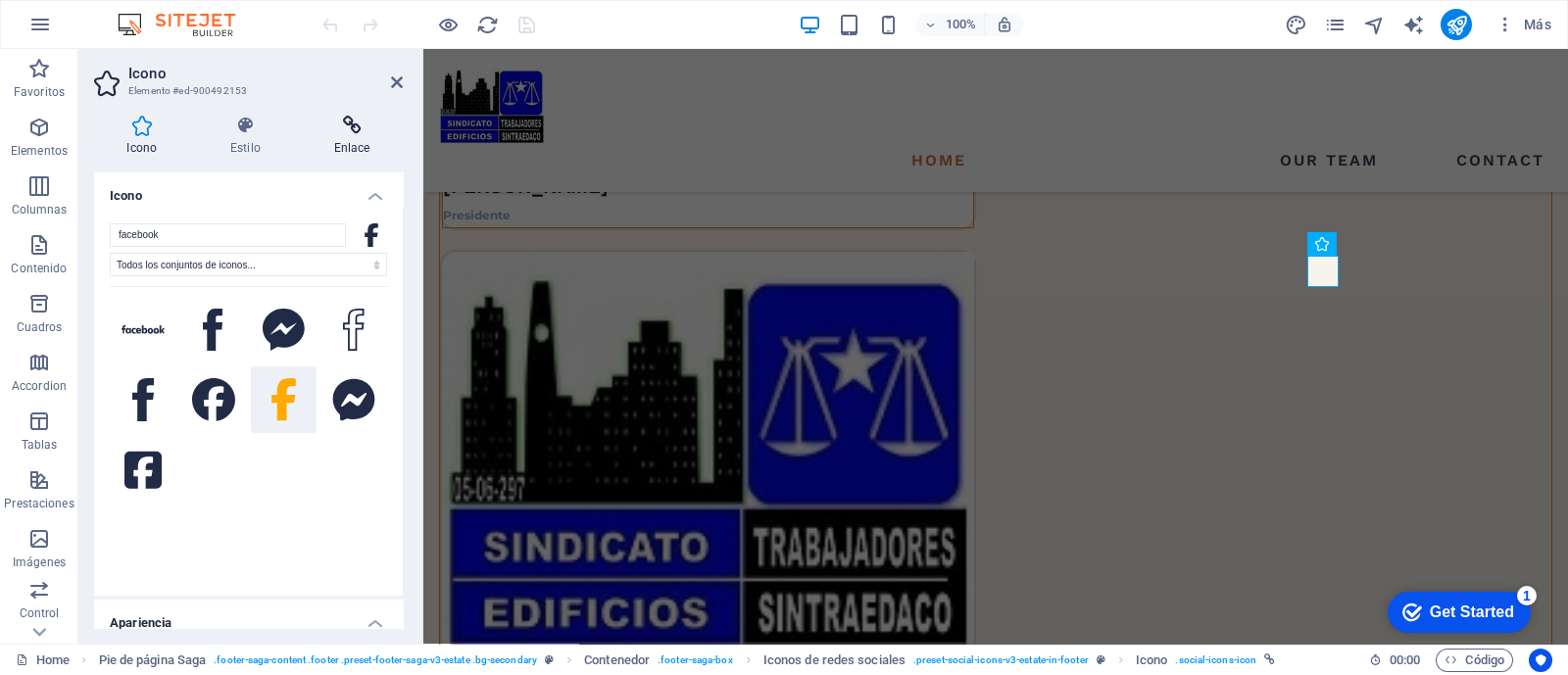
click at [348, 126] on icon at bounding box center [352, 126] width 102 height 20
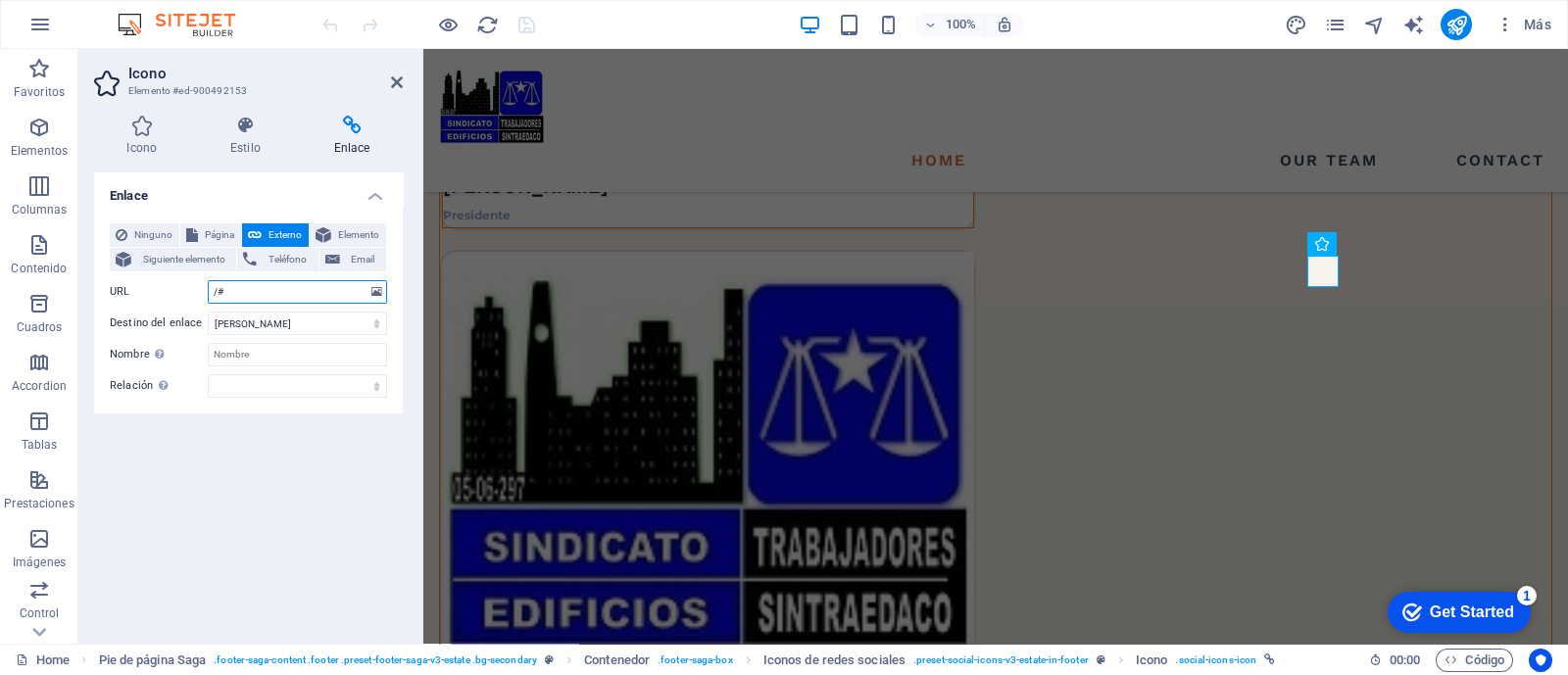
click at [243, 295] on input "/#" at bounding box center [297, 292] width 179 height 24
type input "/"
paste input "[URL][DOMAIN_NAME]"
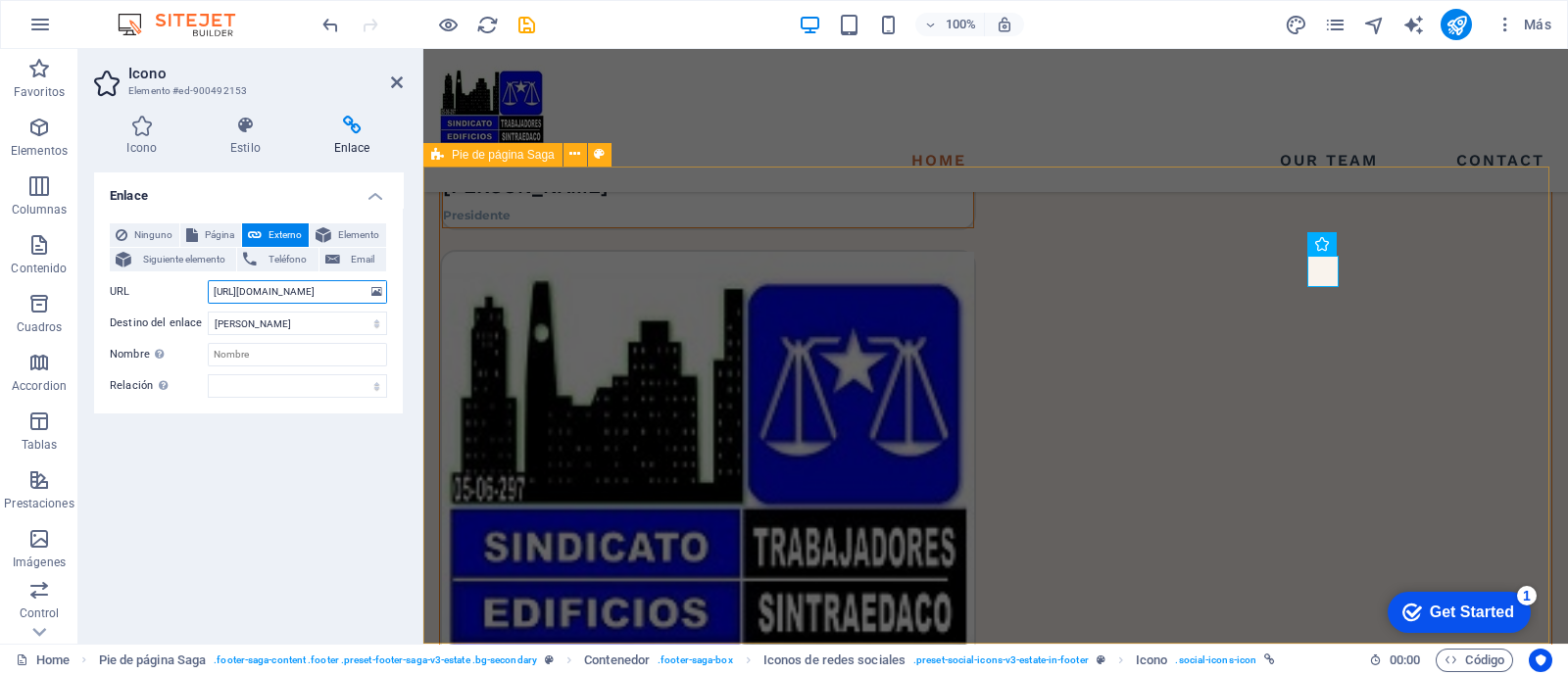
type input "[URL][DOMAIN_NAME]"
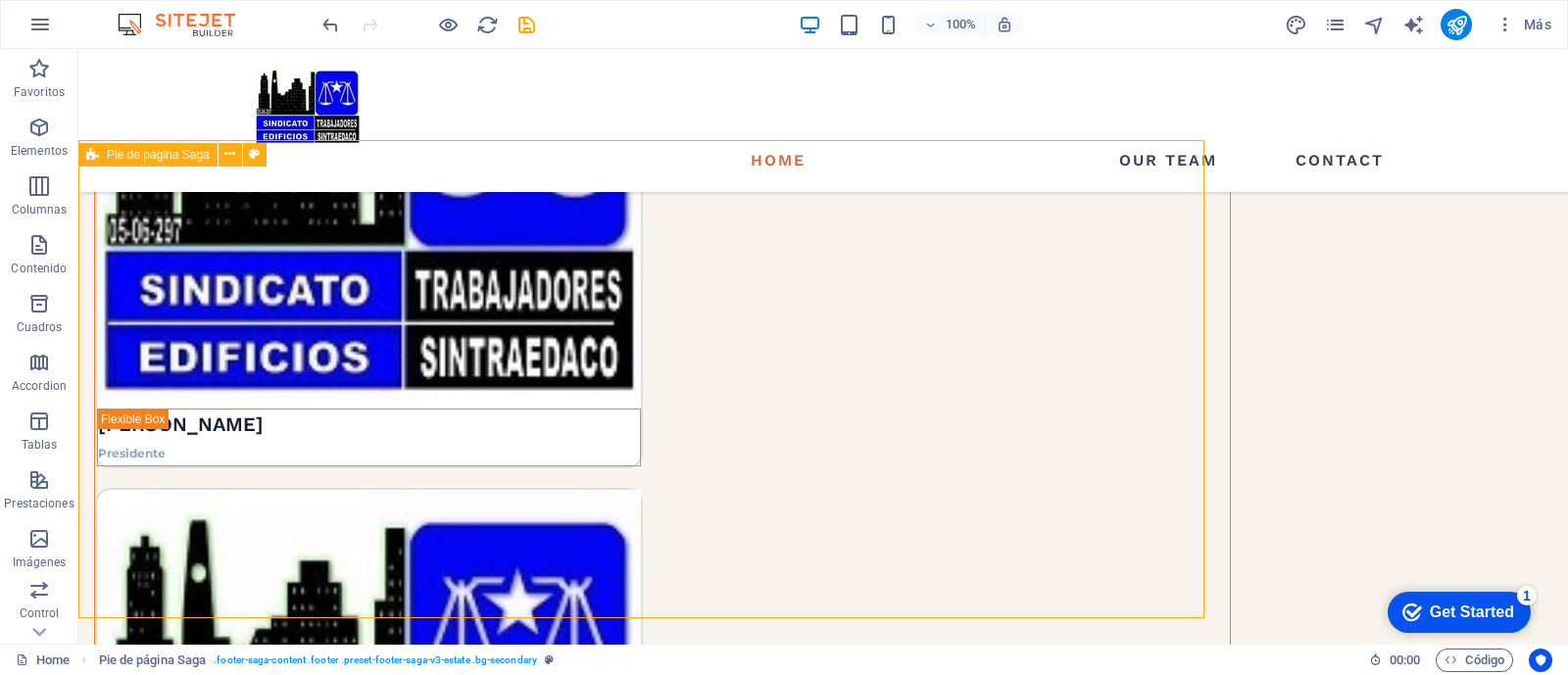
scroll to position [3709, 0]
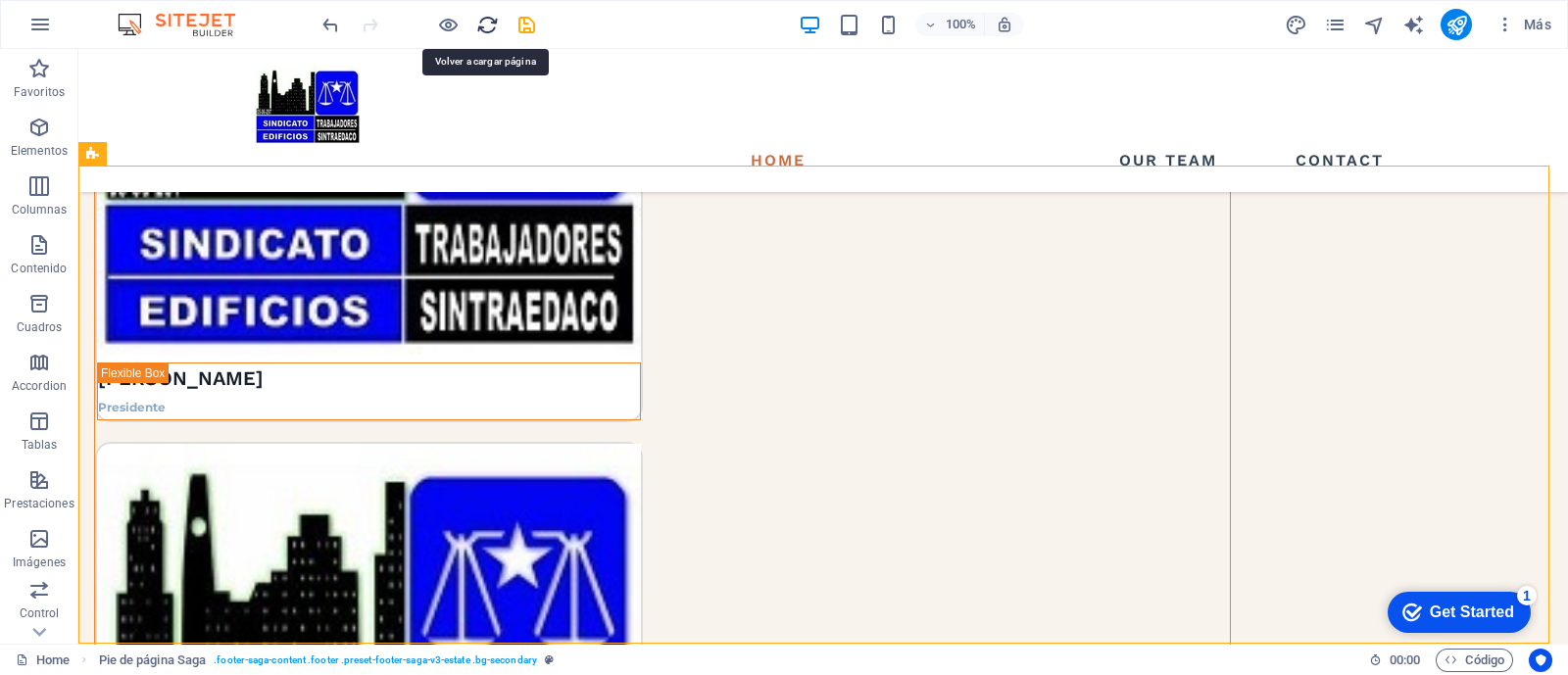
click at [486, 22] on icon "reload" at bounding box center [487, 25] width 23 height 23
click at [1454, 31] on icon "publish" at bounding box center [1456, 25] width 23 height 23
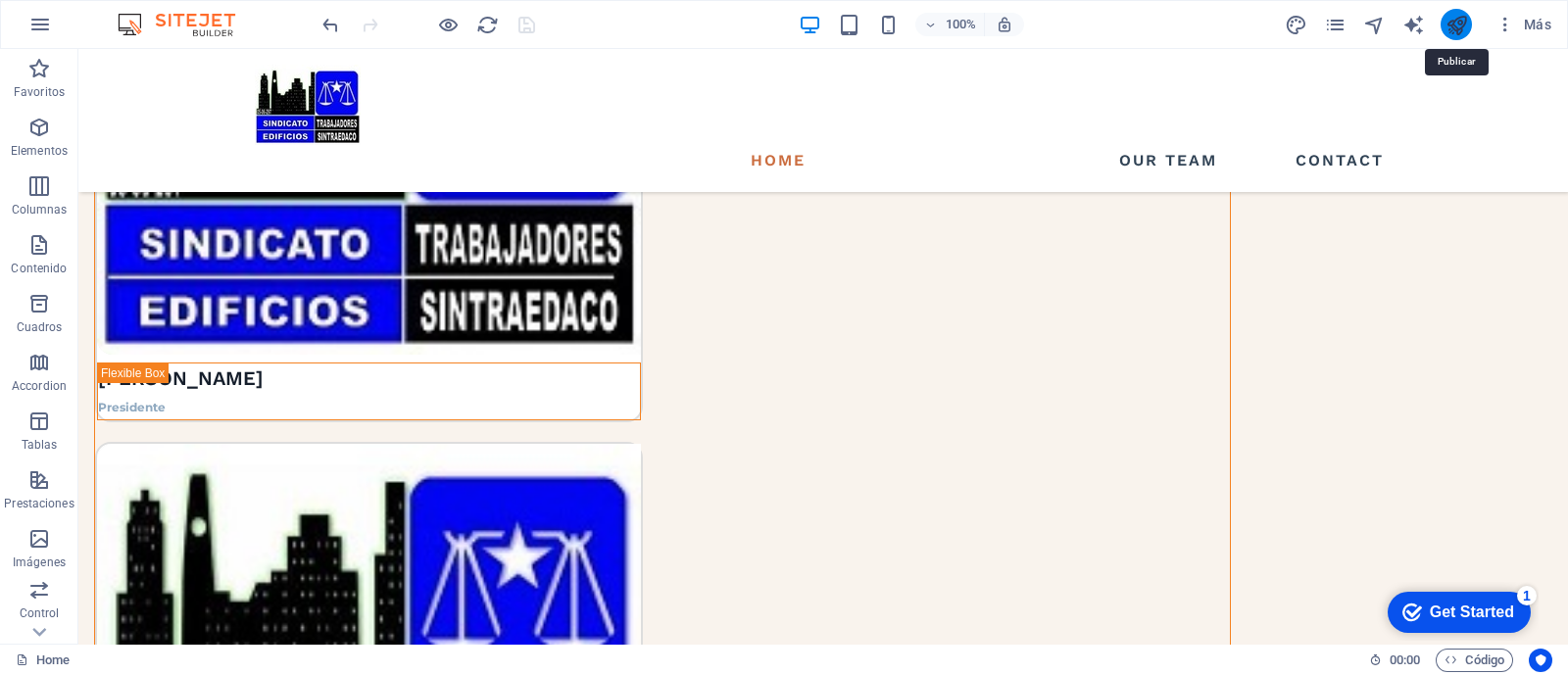
click at [1454, 23] on icon "publish" at bounding box center [1456, 25] width 23 height 23
